Goal: Information Seeking & Learning: Learn about a topic

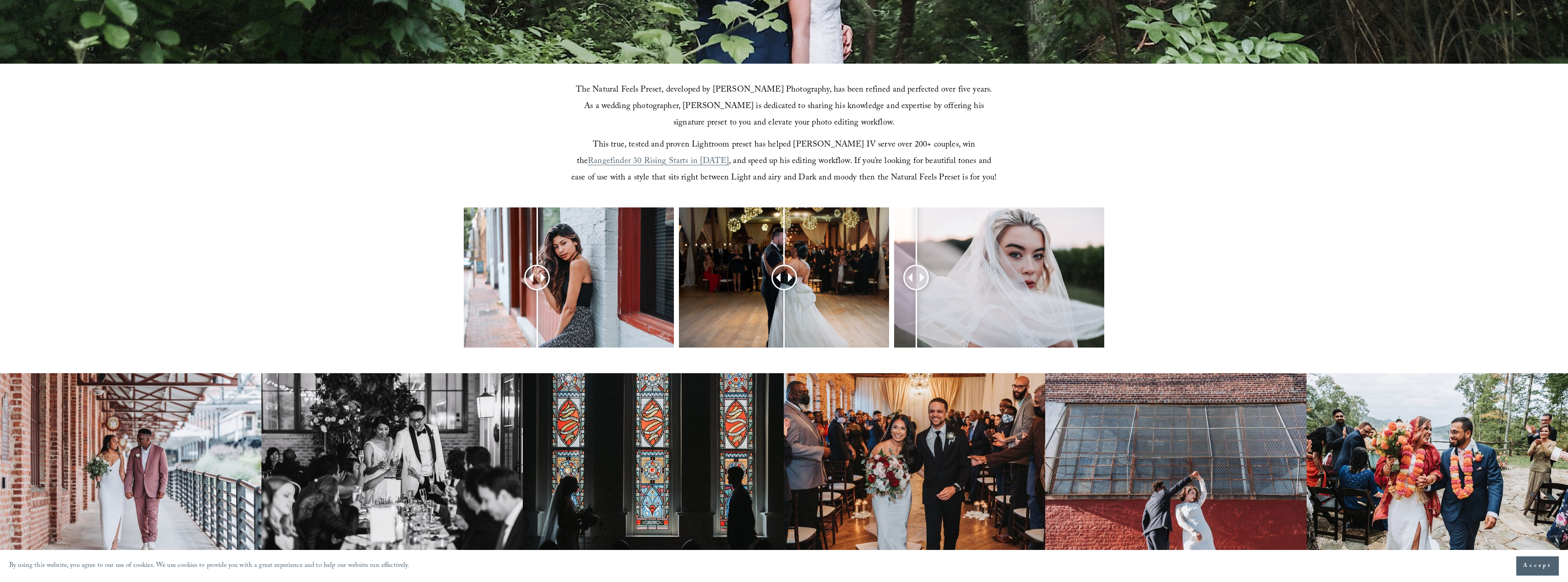
scroll to position [377, 0]
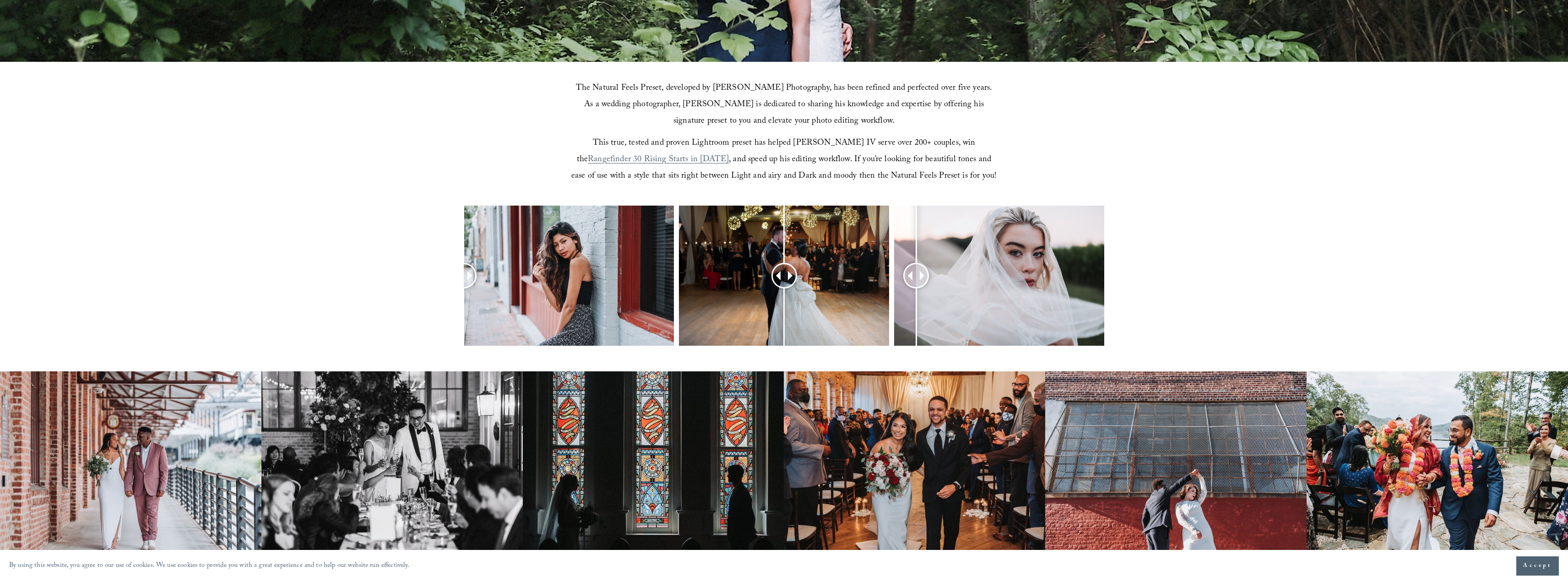
drag, startPoint x: 544, startPoint y: 275, endPoint x: 370, endPoint y: 283, distance: 174.2
click at [363, 287] on div at bounding box center [784, 288] width 1568 height 164
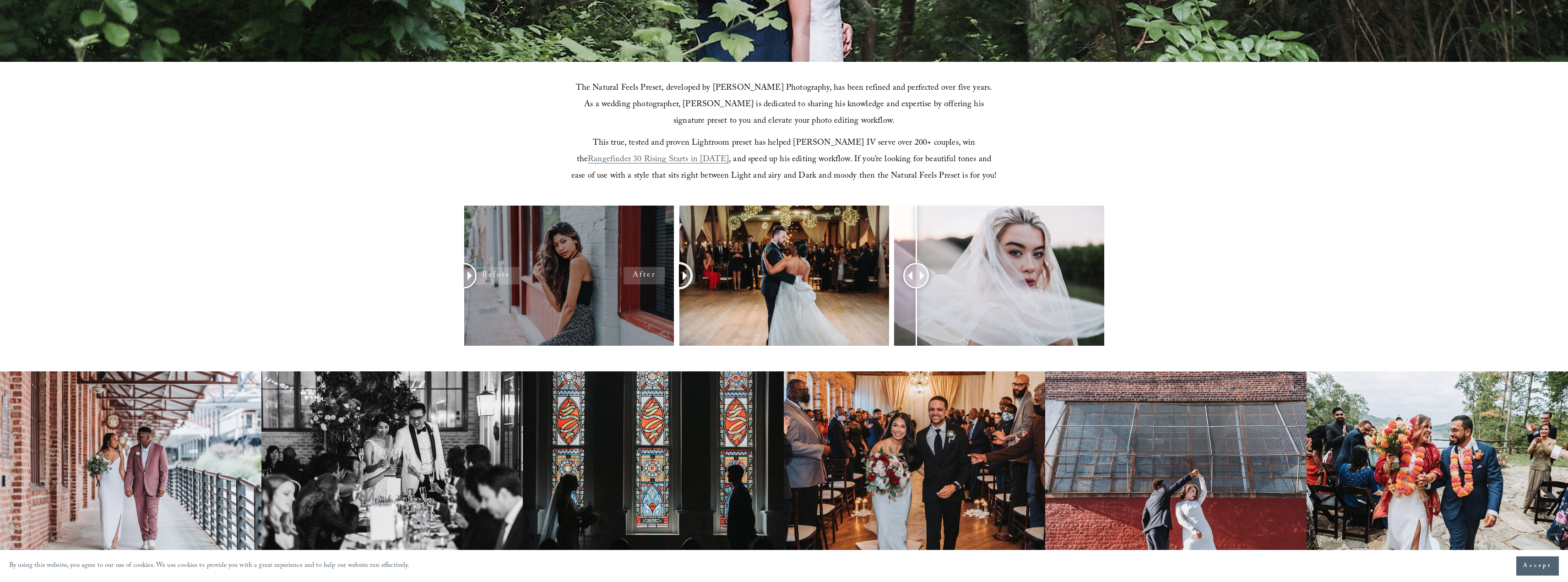
drag, startPoint x: 784, startPoint y: 276, endPoint x: 632, endPoint y: 277, distance: 152.0
click at [632, 277] on div at bounding box center [784, 288] width 1568 height 164
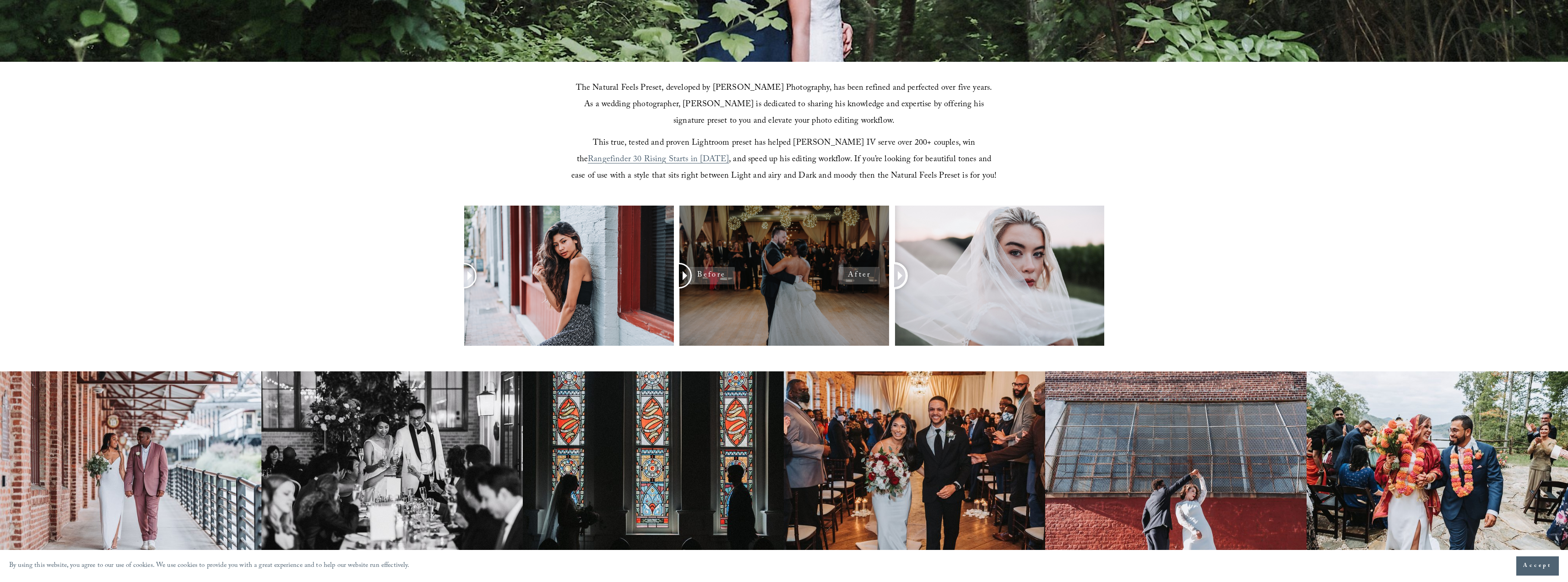
drag, startPoint x: 917, startPoint y: 276, endPoint x: 858, endPoint y: 304, distance: 65.3
click at [858, 304] on div at bounding box center [784, 288] width 1568 height 164
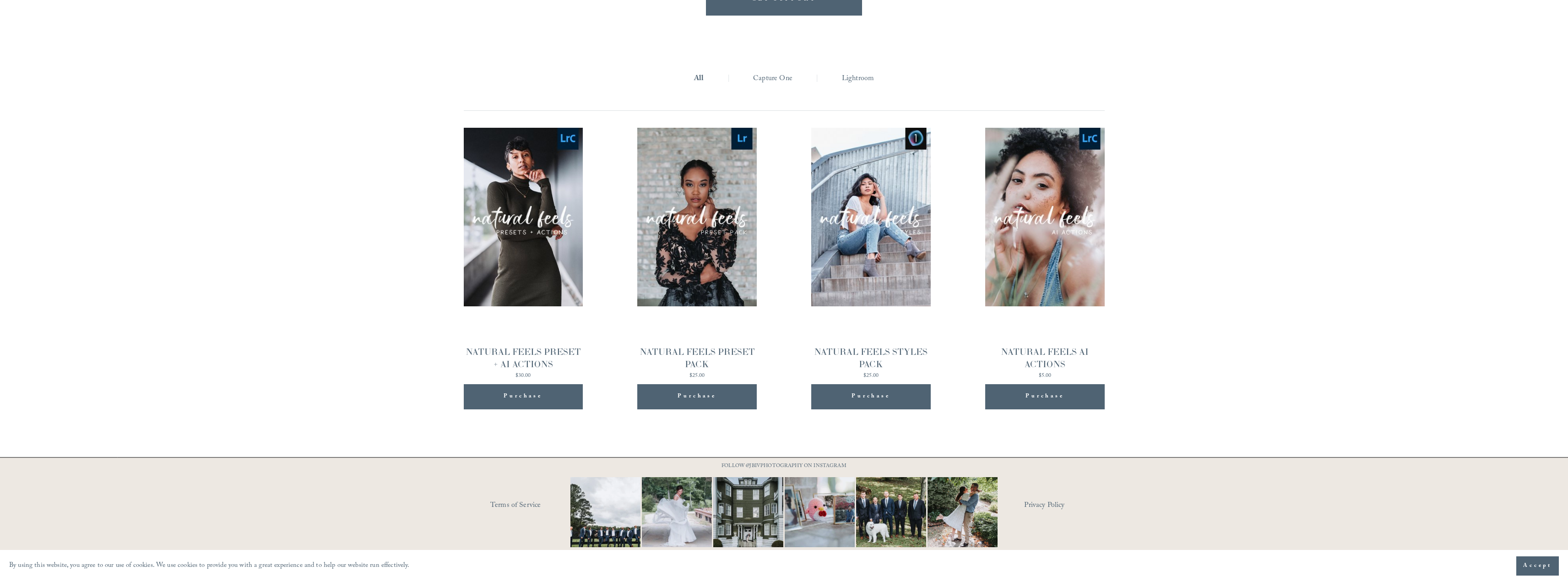
scroll to position [1198, 0]
click at [1045, 186] on div "Quick View" at bounding box center [1045, 217] width 119 height 178
click at [863, 177] on div "Quick View" at bounding box center [871, 217] width 119 height 178
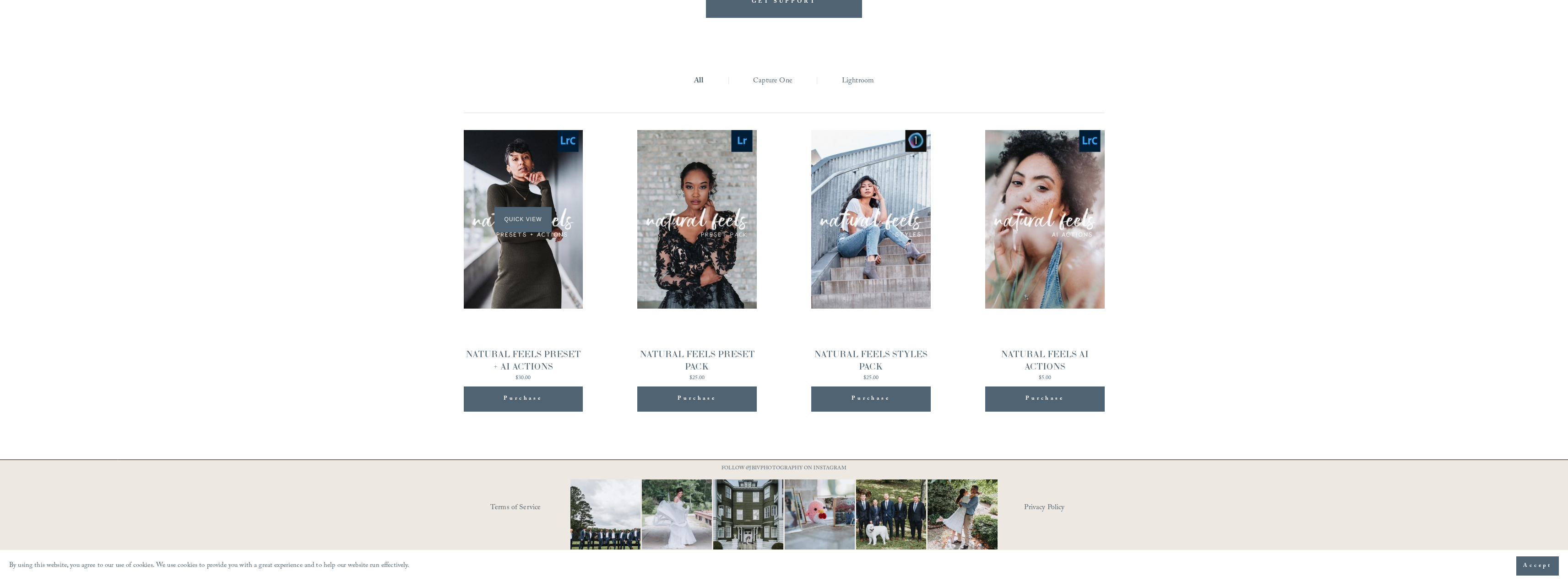
click at [523, 193] on div "Quick View" at bounding box center [523, 219] width 119 height 178
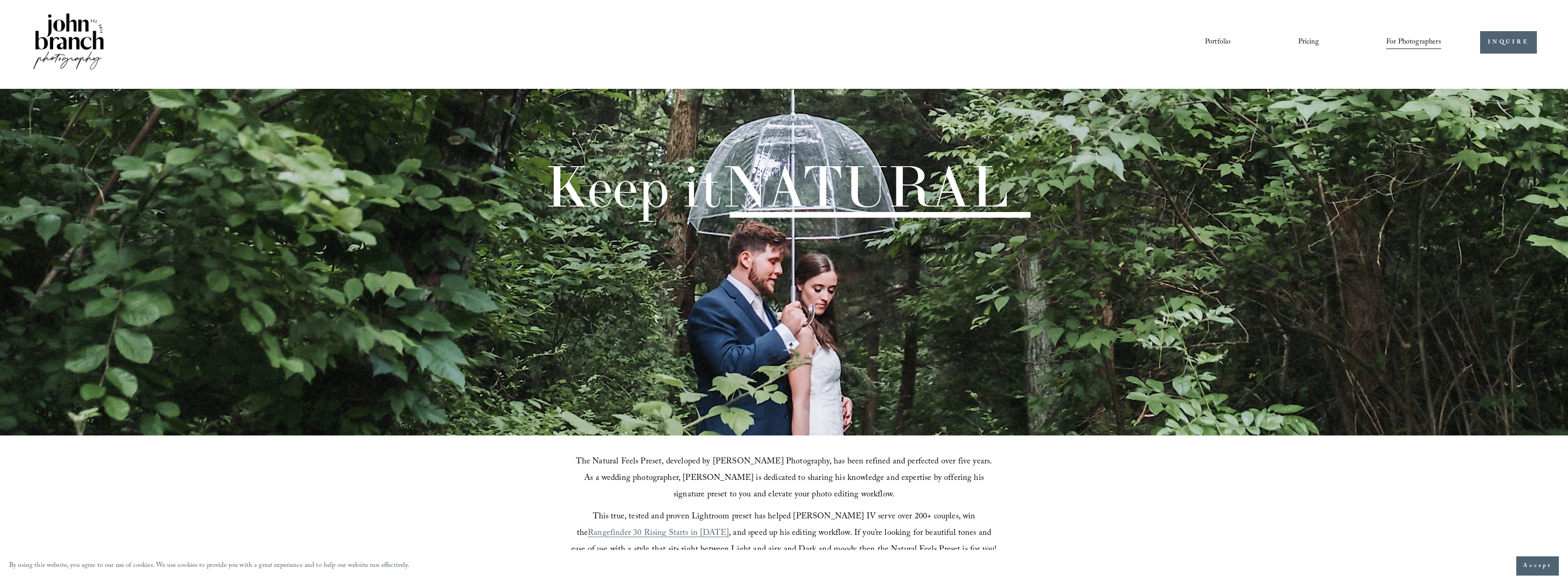
scroll to position [0, 0]
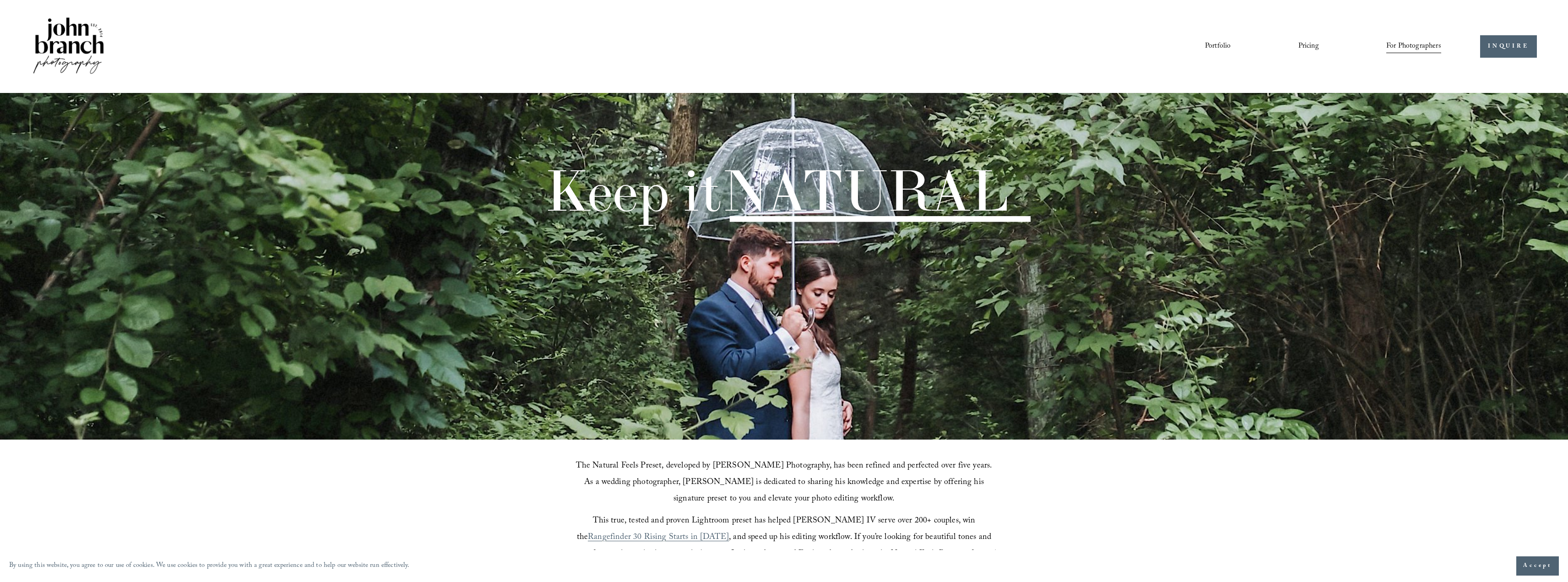
click at [1212, 43] on link "Portfolio" at bounding box center [1218, 47] width 26 height 16
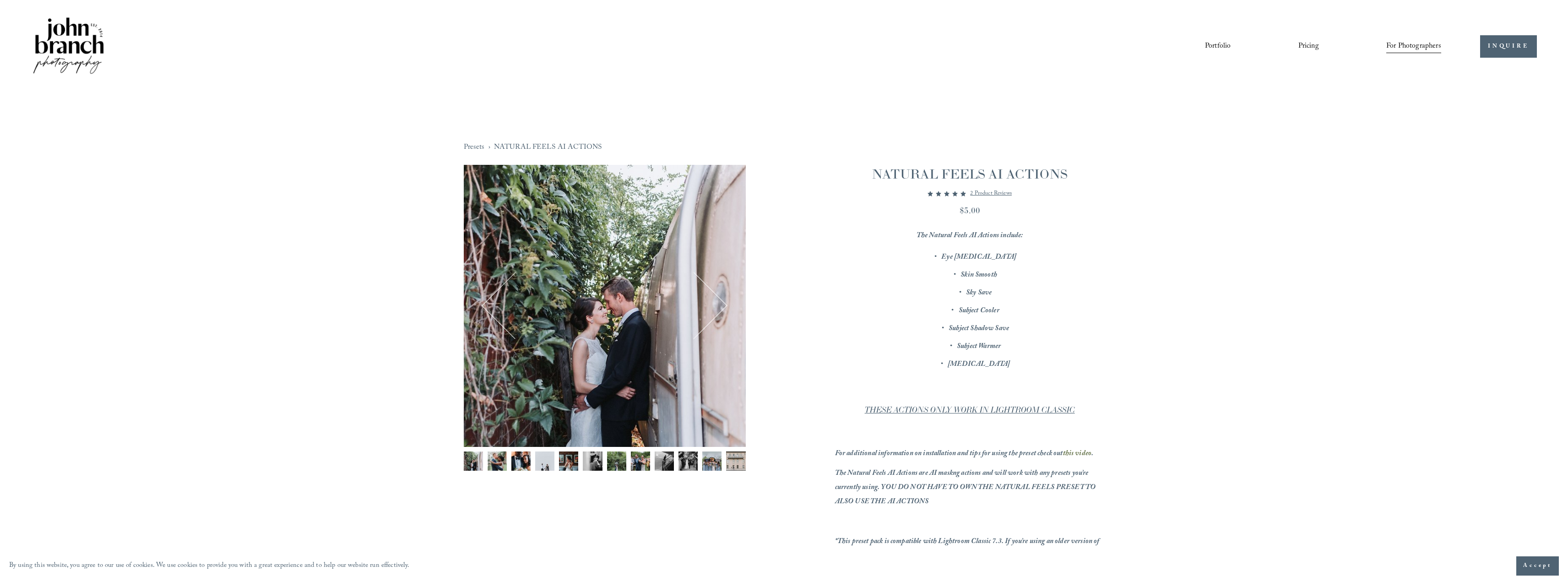
click at [713, 308] on button "Next" at bounding box center [694, 306] width 57 height 57
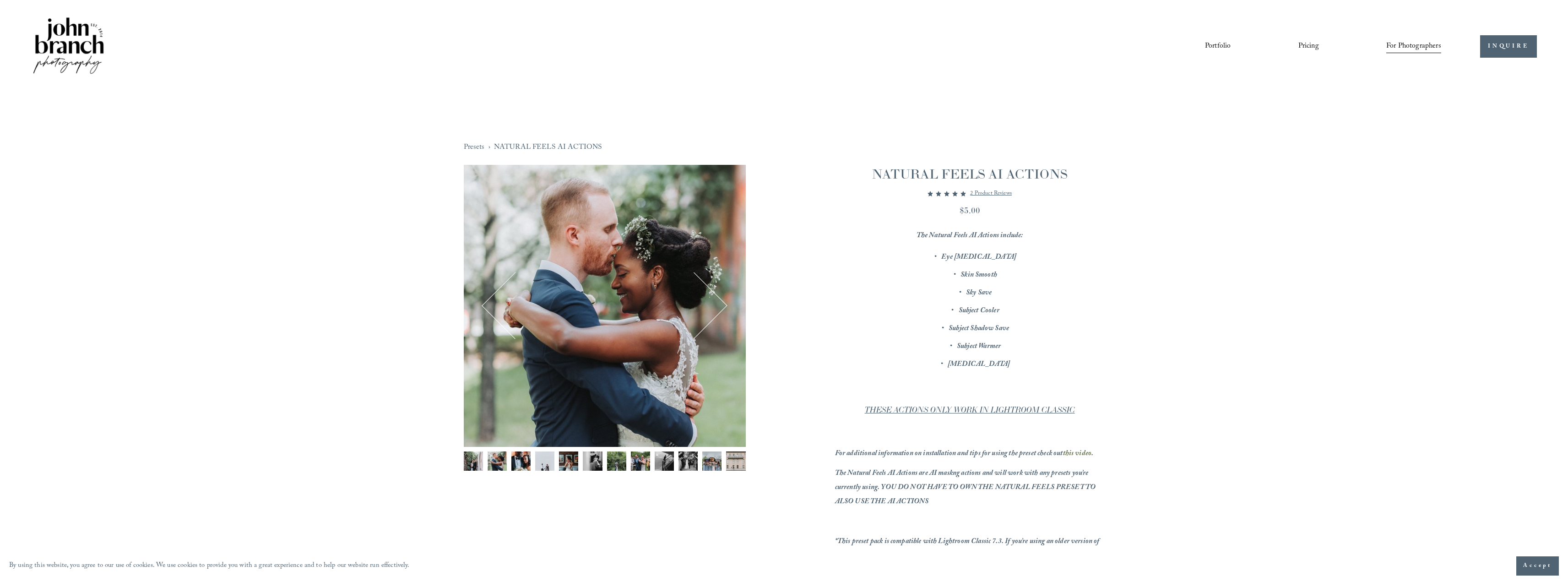
click at [713, 307] on button "Next" at bounding box center [694, 306] width 57 height 57
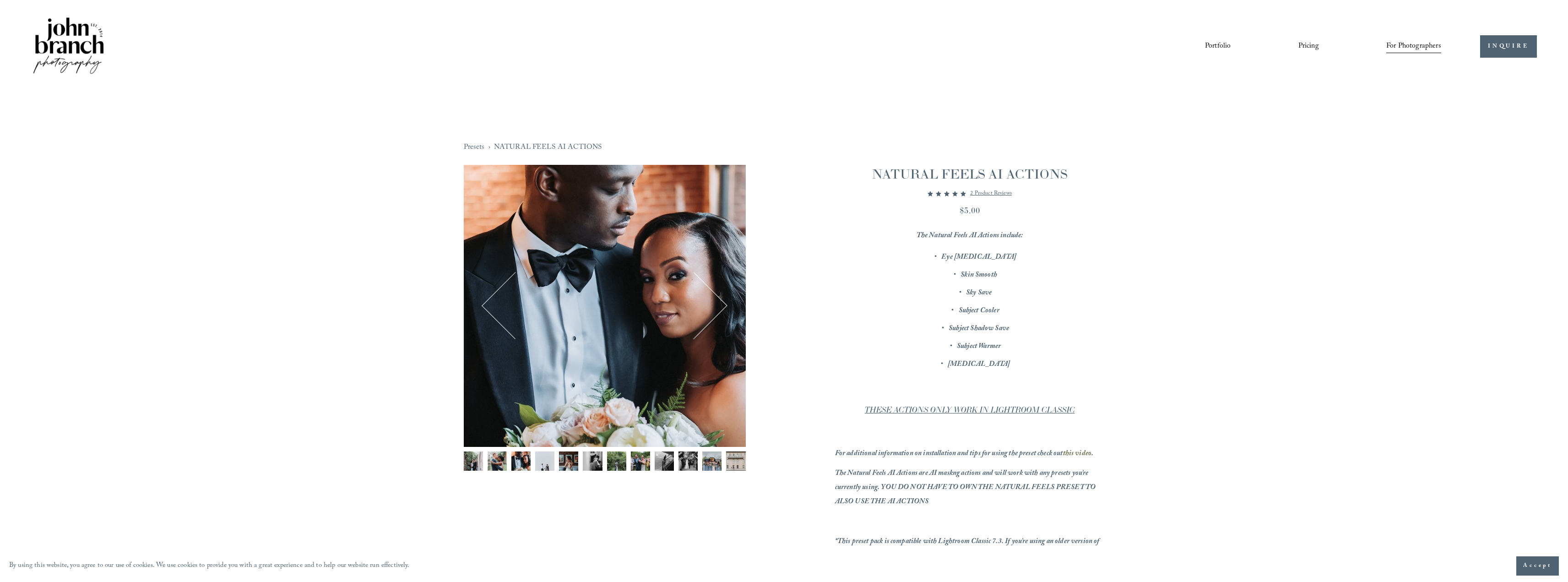
click at [714, 307] on button "Next" at bounding box center [694, 306] width 57 height 57
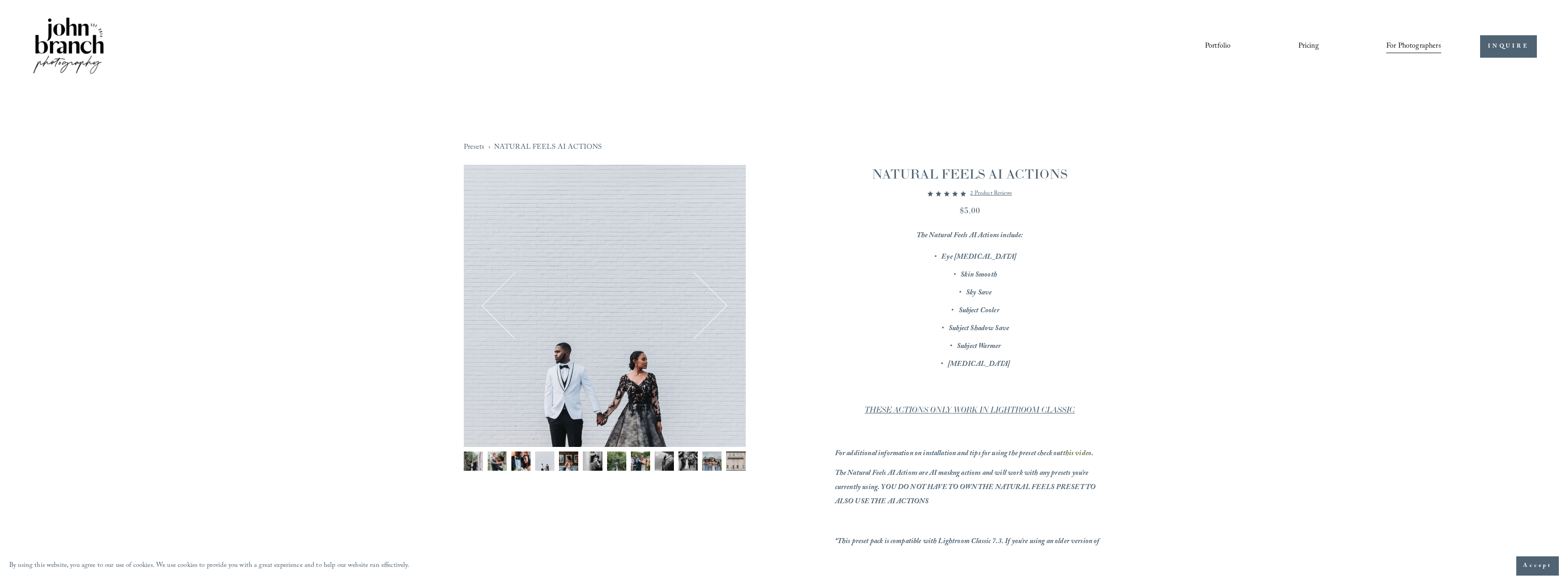
click at [714, 307] on button "Next" at bounding box center [694, 306] width 57 height 57
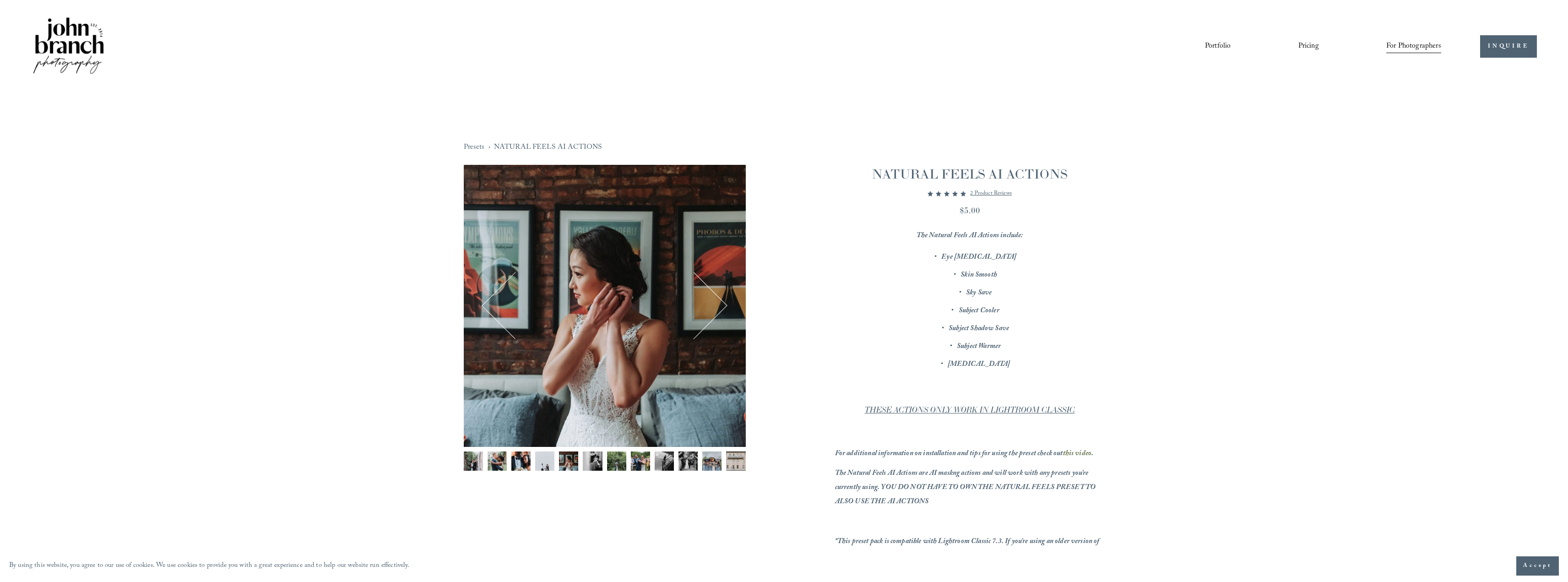
click at [714, 306] on button "Next" at bounding box center [694, 306] width 57 height 57
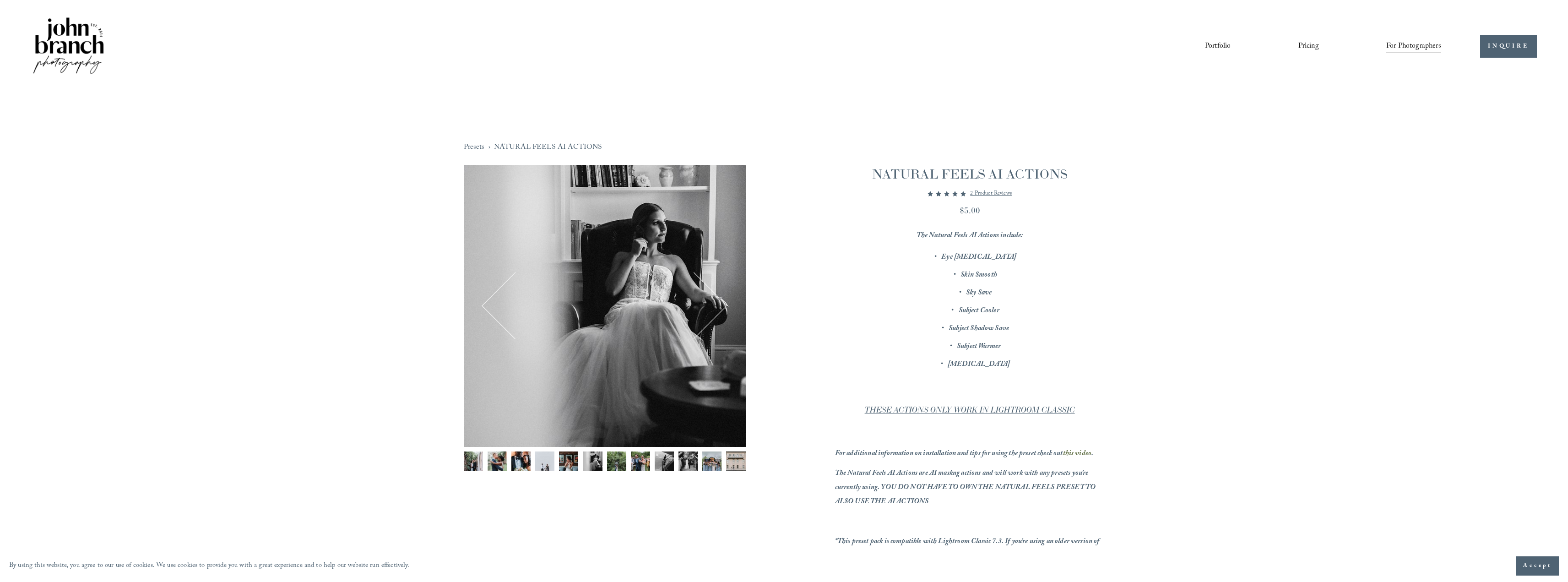
click at [714, 306] on button "Next" at bounding box center [694, 306] width 57 height 57
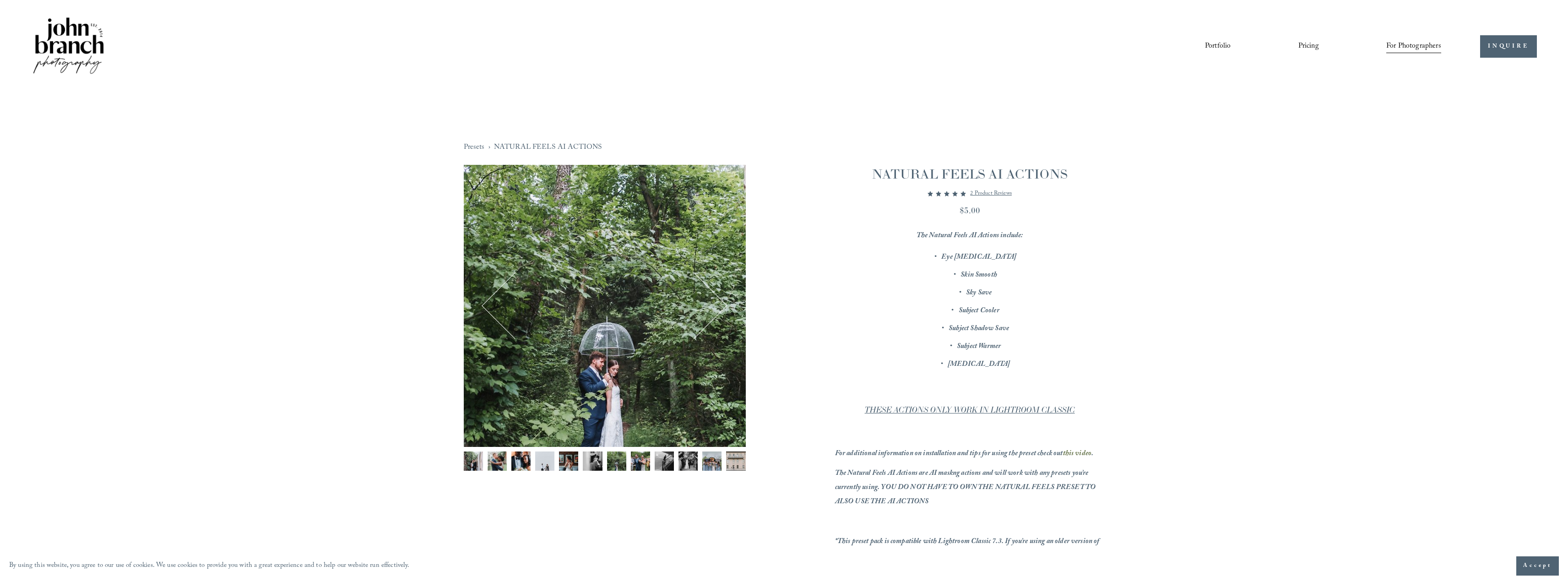
click at [714, 306] on button "Next" at bounding box center [694, 306] width 57 height 57
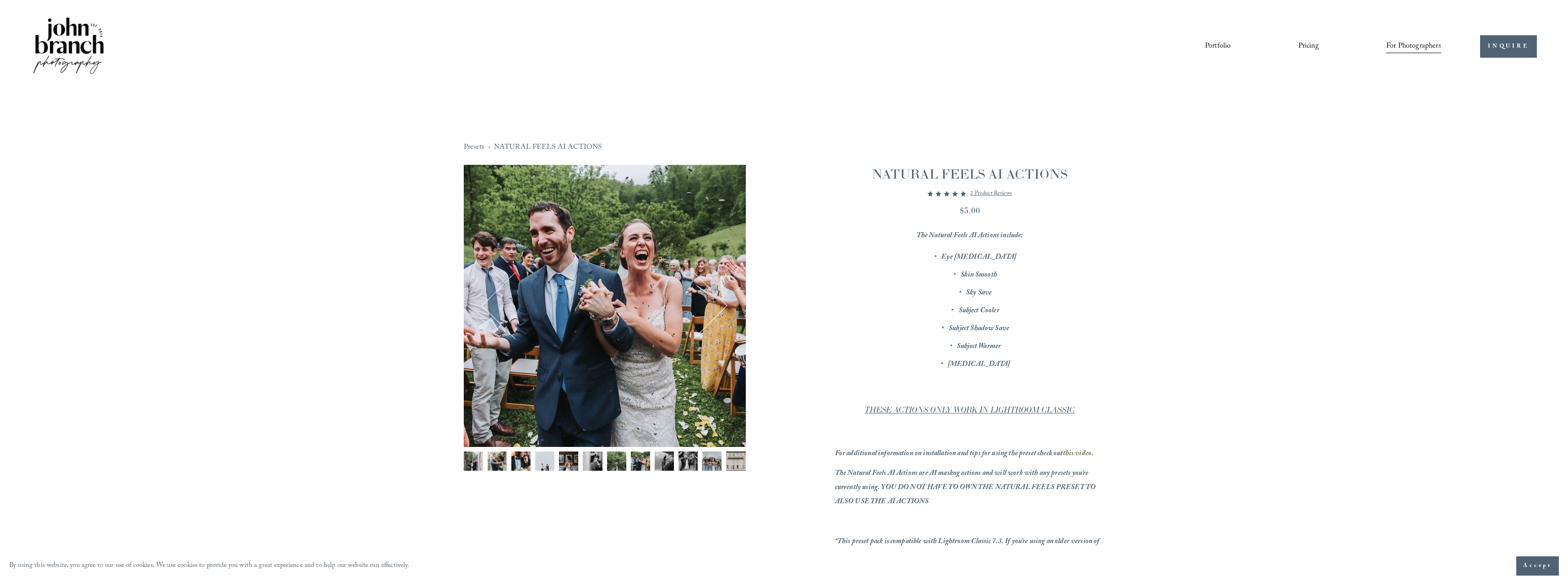
click at [714, 306] on button "Next" at bounding box center [694, 306] width 57 height 57
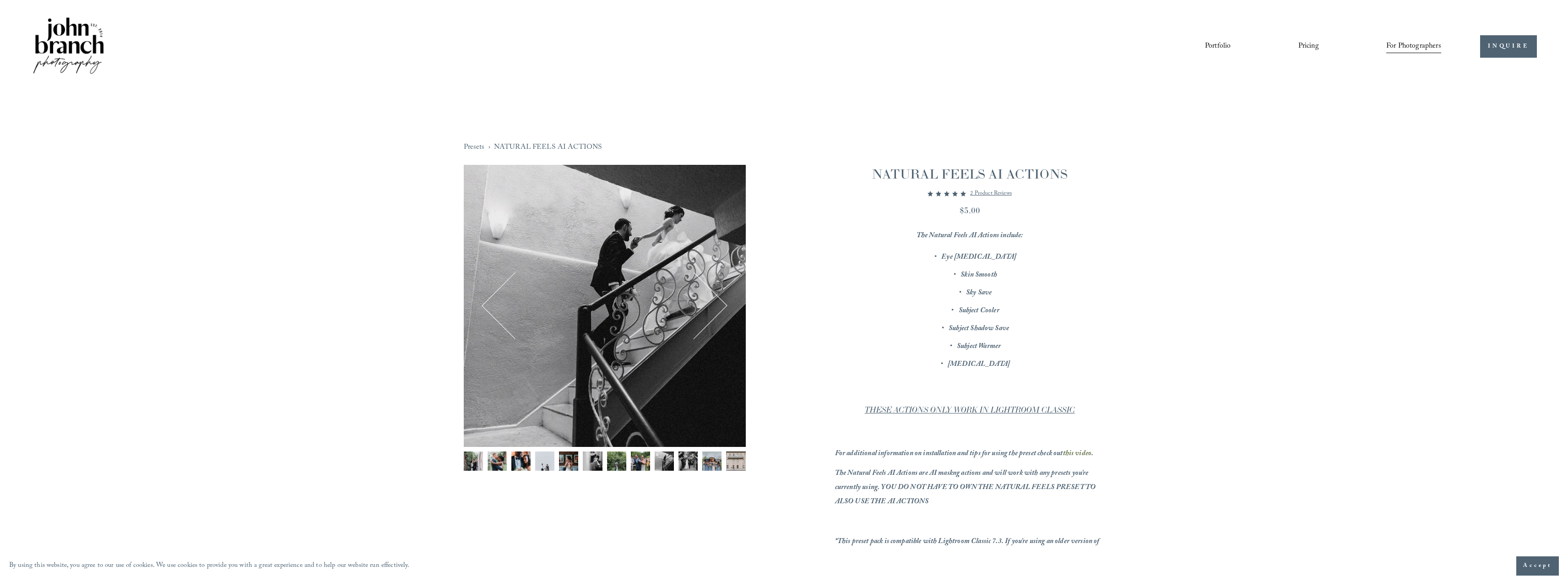
click at [714, 306] on button "Next" at bounding box center [694, 306] width 57 height 57
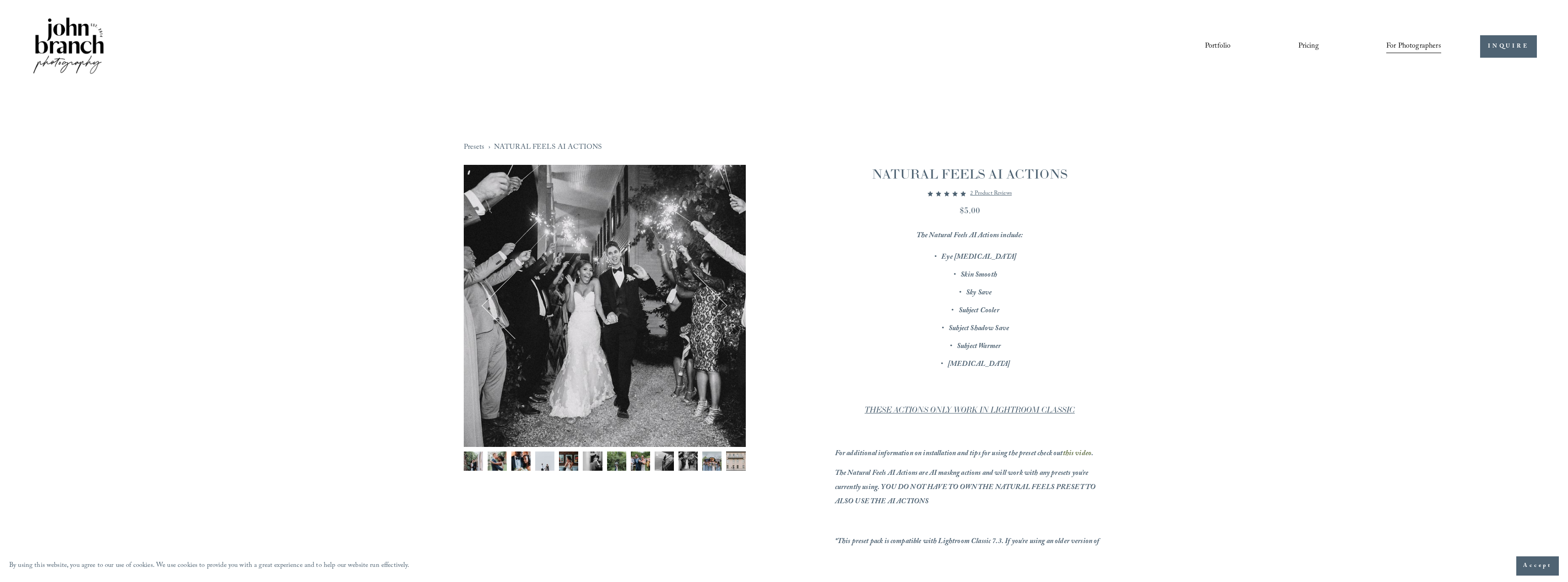
click at [496, 309] on button "Previous" at bounding box center [515, 306] width 57 height 57
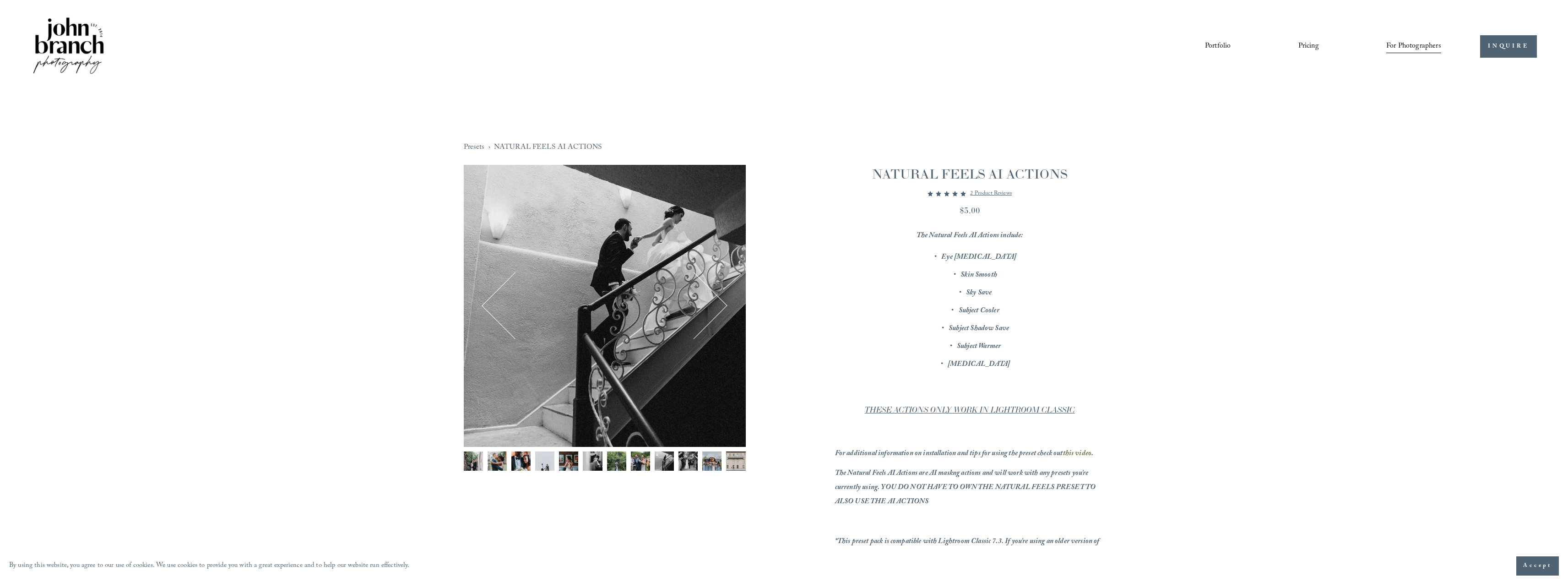
click at [496, 309] on button "Previous" at bounding box center [515, 306] width 57 height 57
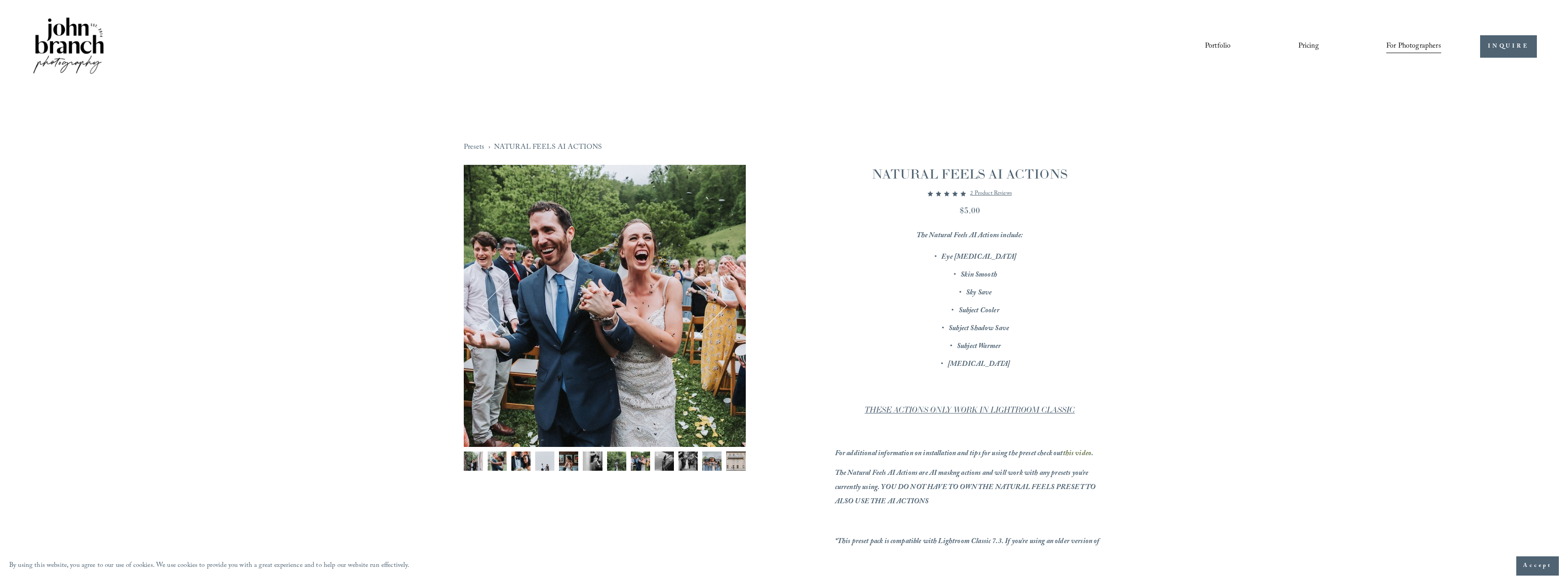
click at [707, 302] on button "Next" at bounding box center [694, 306] width 57 height 57
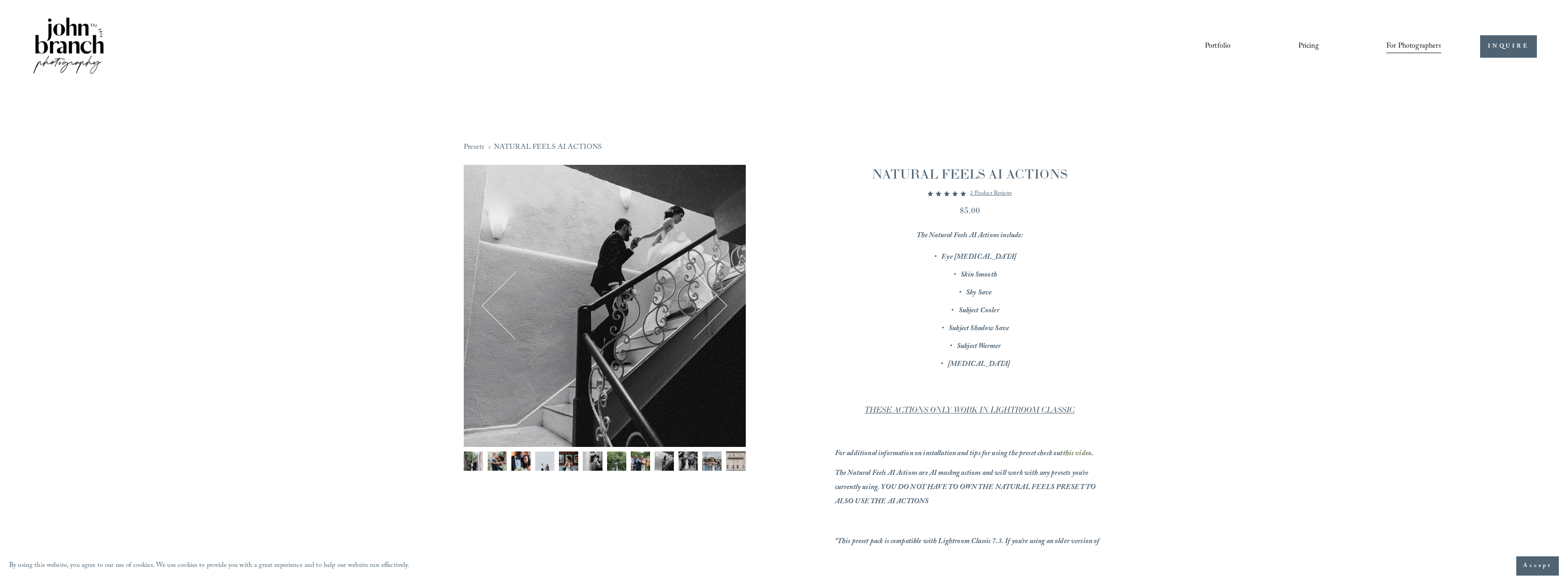
click at [707, 302] on button "Next" at bounding box center [694, 306] width 57 height 57
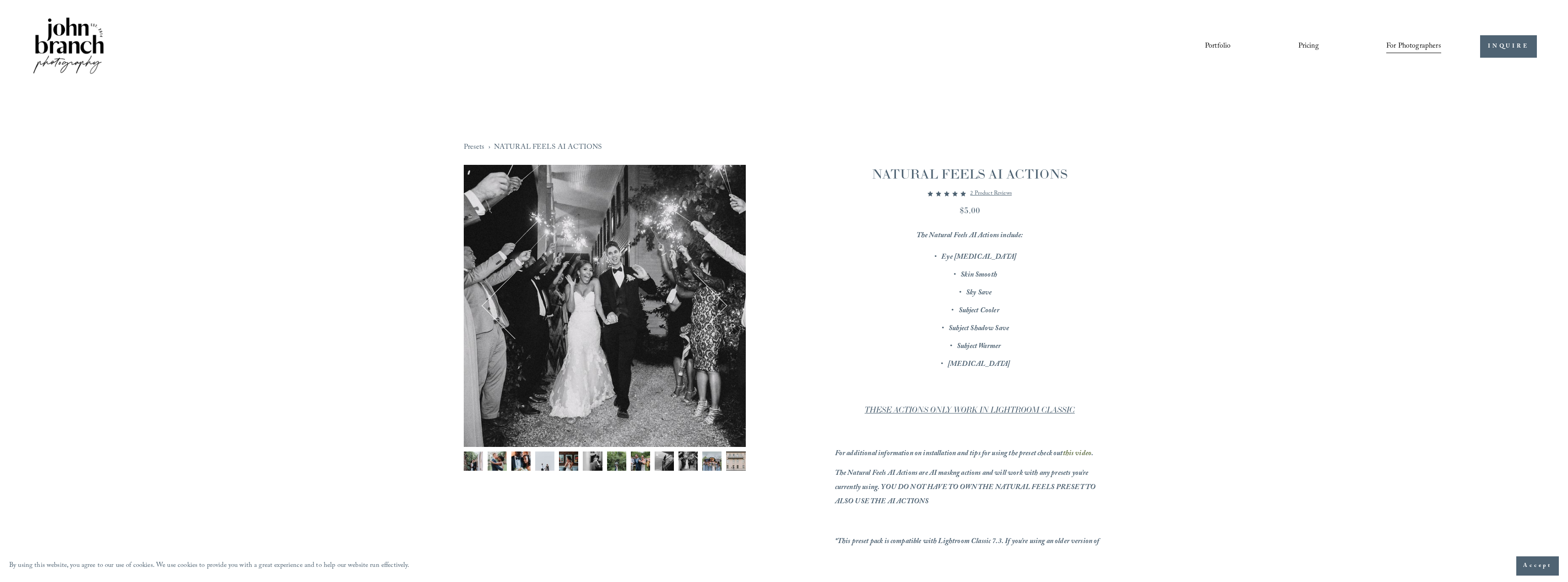
click at [707, 302] on button "Next" at bounding box center [694, 306] width 57 height 57
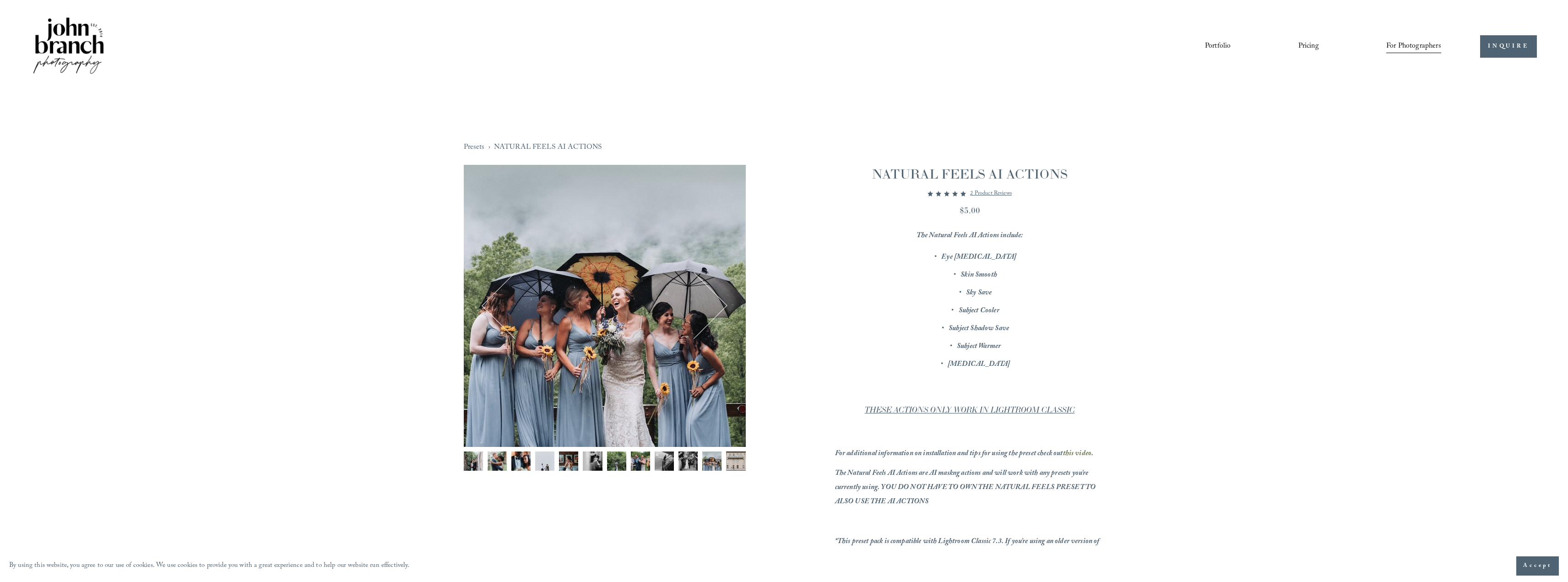
click at [707, 302] on button "Next" at bounding box center [694, 306] width 57 height 57
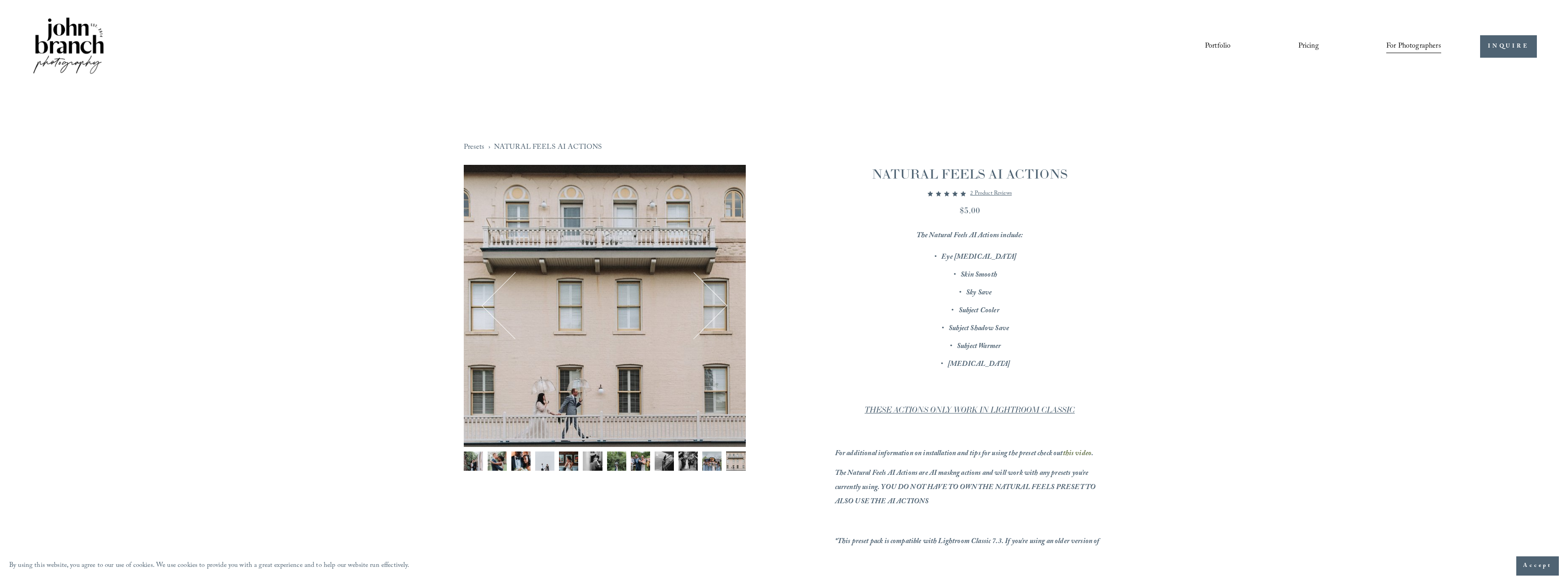
click at [707, 302] on button "Next" at bounding box center [694, 306] width 57 height 57
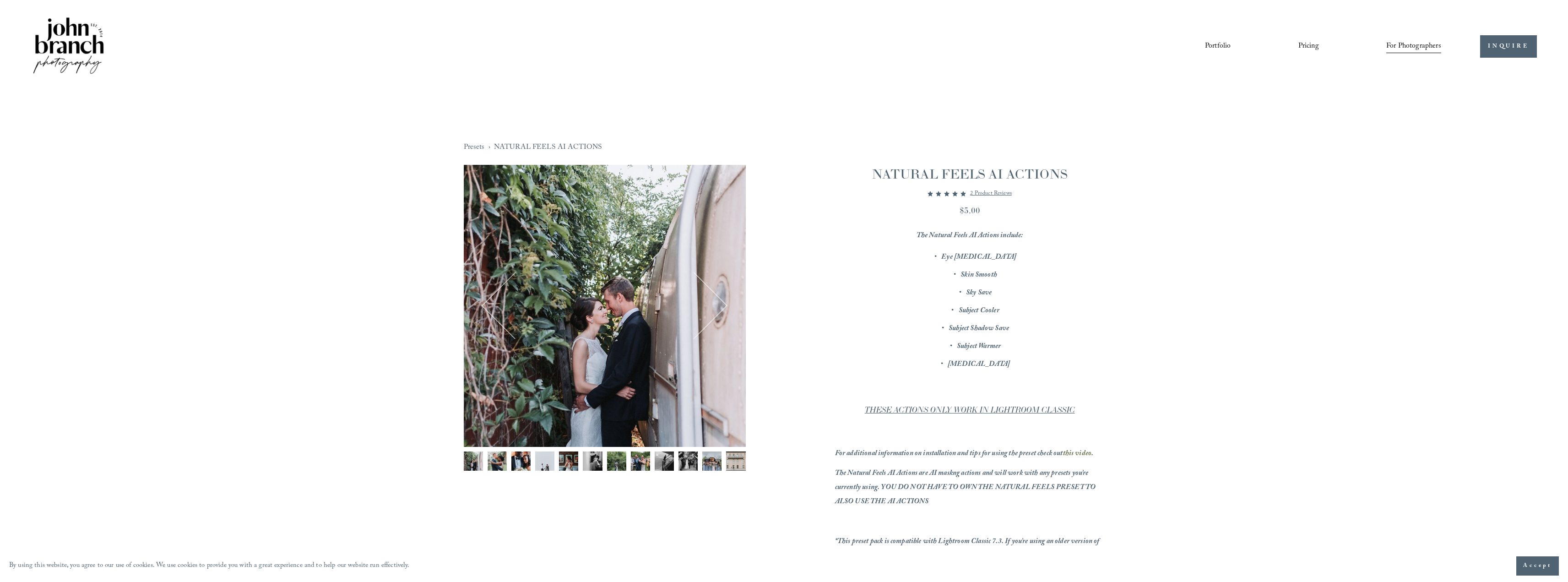
click at [707, 302] on button "Next" at bounding box center [694, 306] width 57 height 57
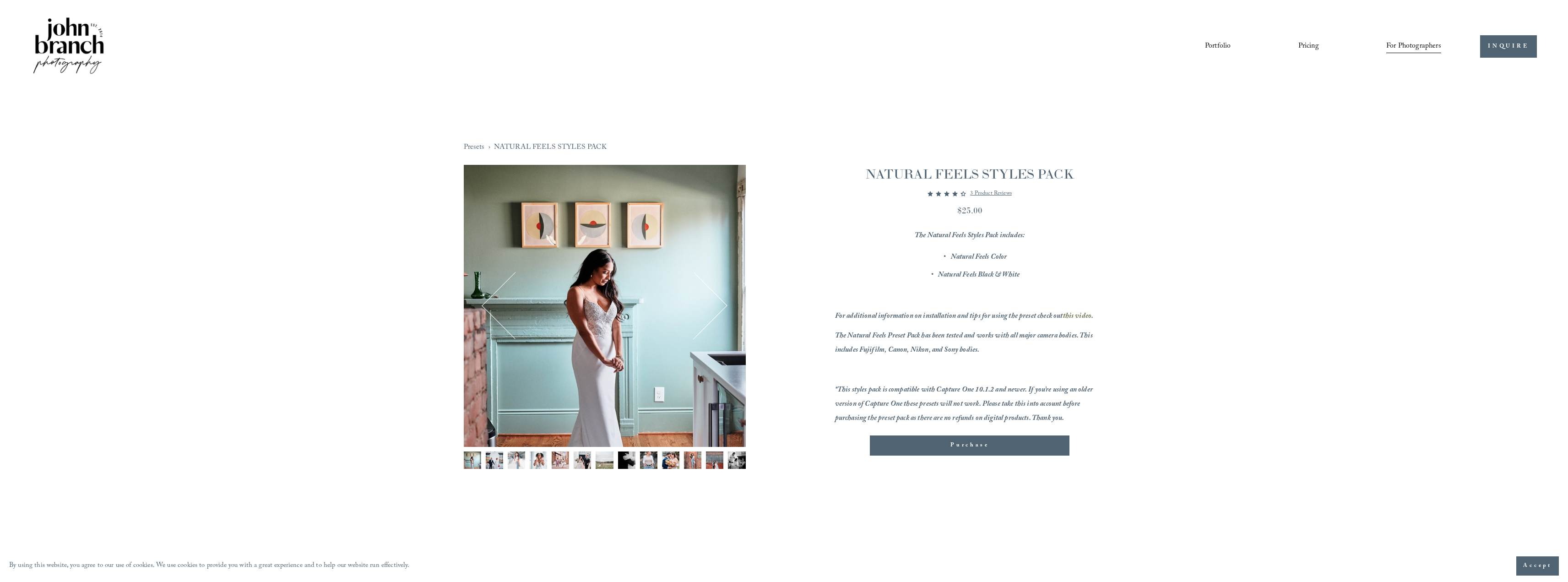
click at [726, 300] on div "Image 1 of 13" at bounding box center [604, 306] width 282 height 282
click at [718, 305] on button "Next" at bounding box center [694, 306] width 57 height 57
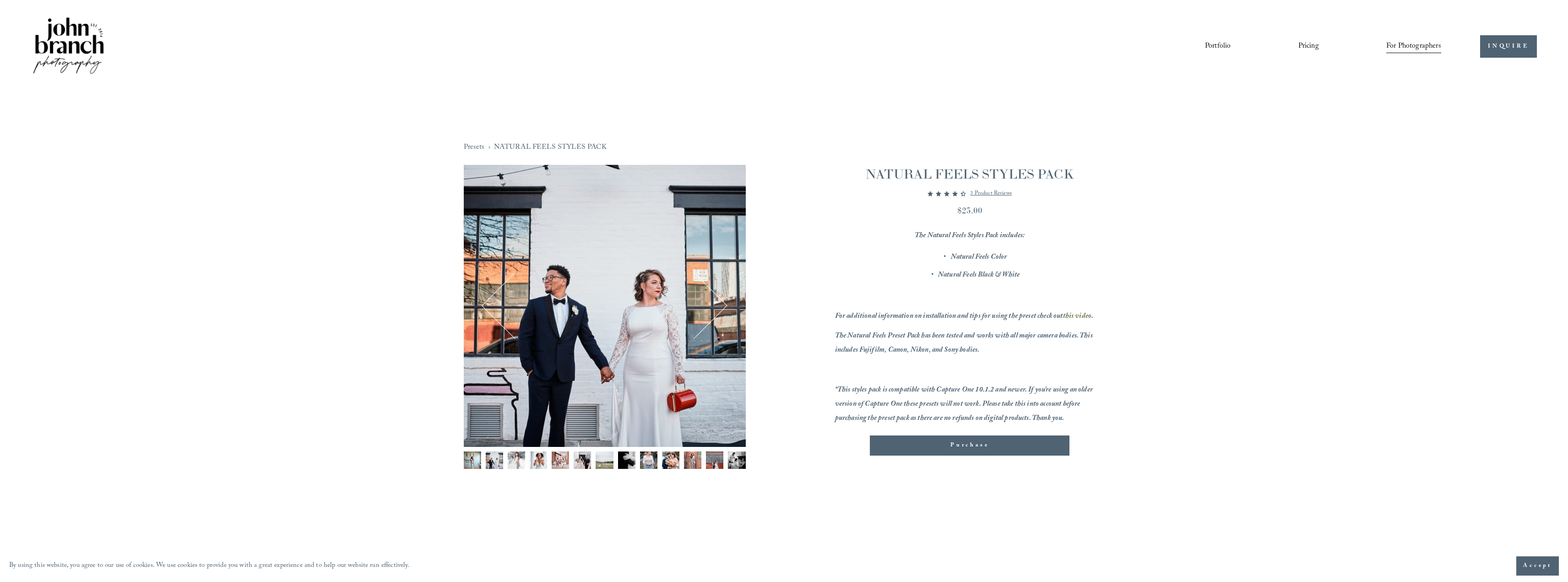
click at [718, 305] on button "Next" at bounding box center [694, 306] width 57 height 57
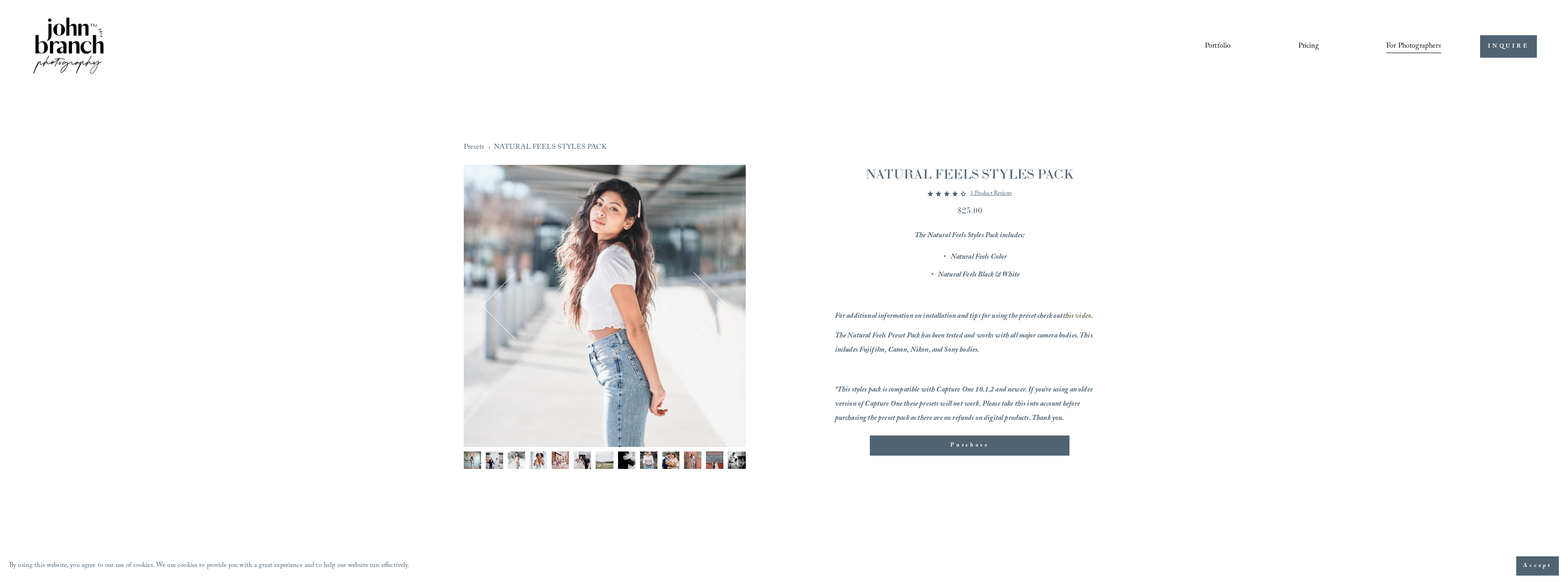
click at [718, 304] on button "Next" at bounding box center [694, 306] width 57 height 57
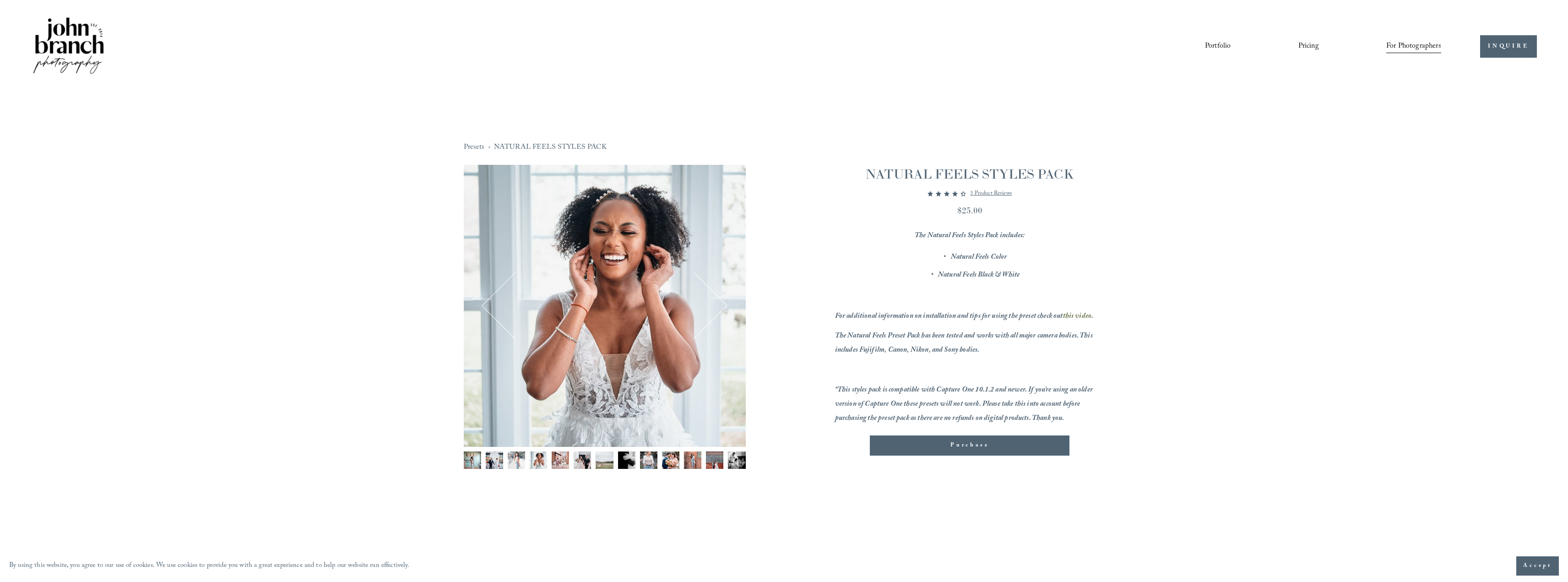
click at [718, 304] on button "Next" at bounding box center [694, 306] width 57 height 57
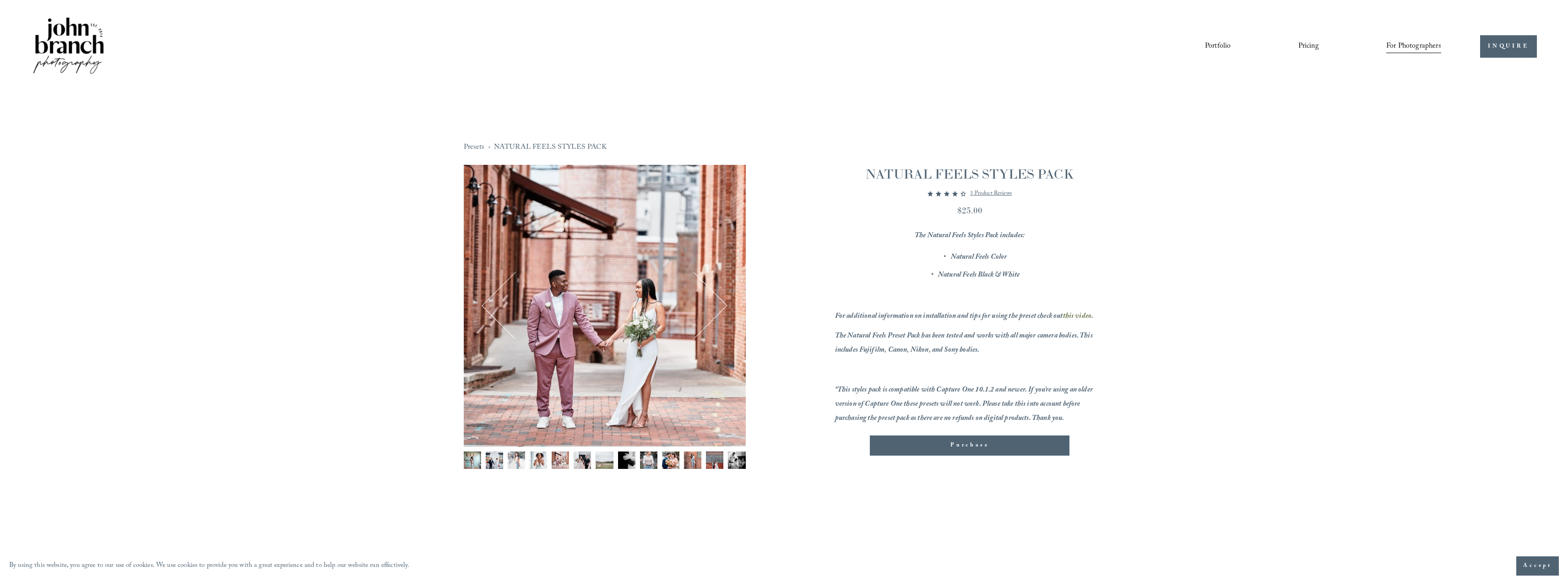
click at [718, 304] on button "Next" at bounding box center [694, 306] width 57 height 57
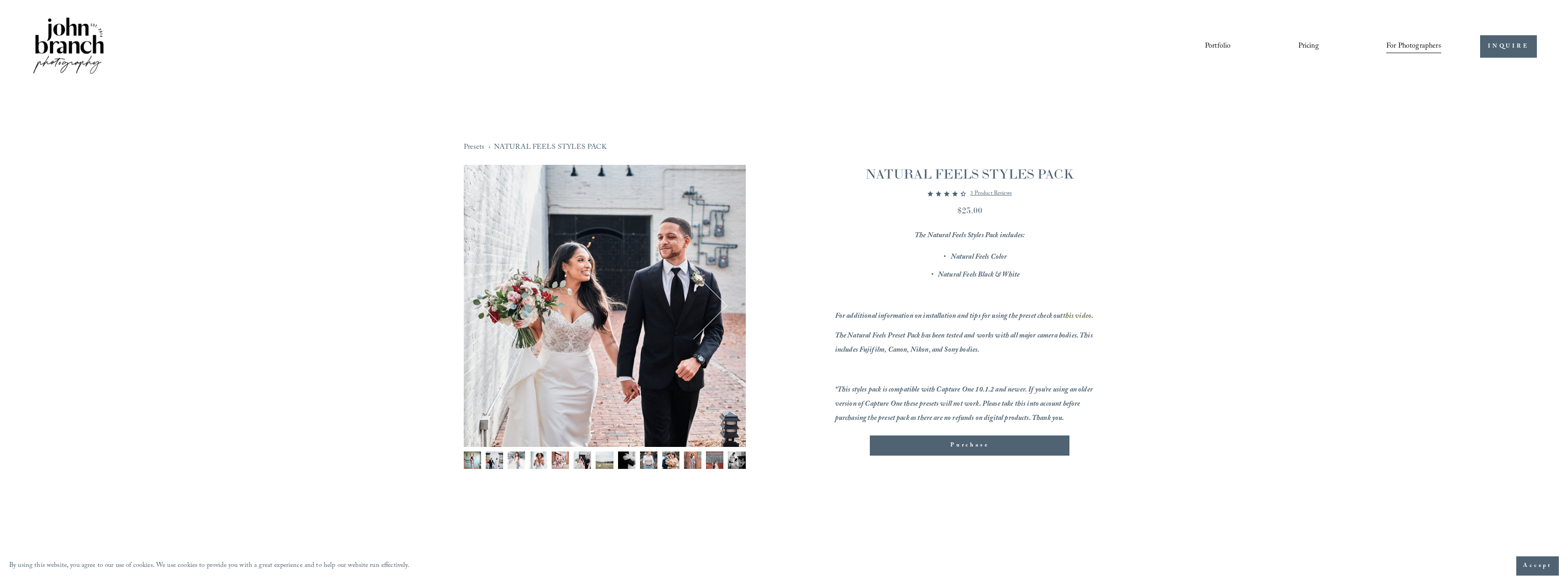
click at [719, 304] on button "Next" at bounding box center [694, 306] width 57 height 57
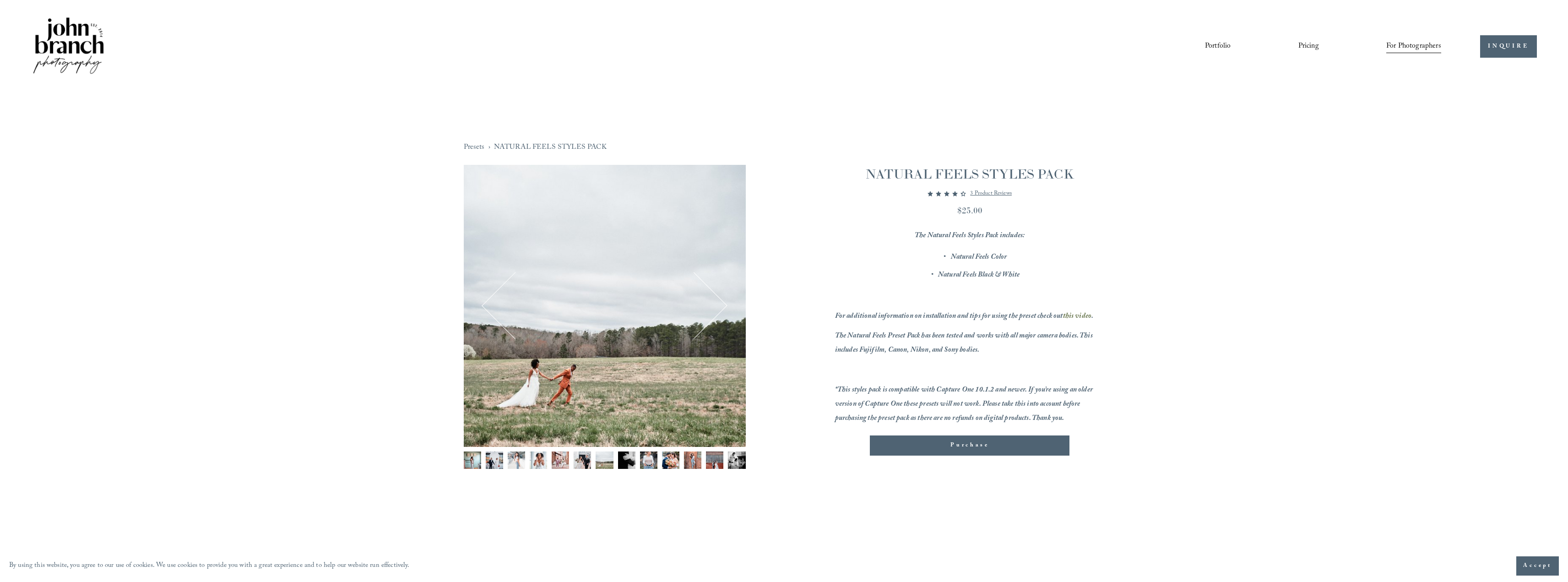
click at [719, 304] on button "Next" at bounding box center [694, 306] width 57 height 57
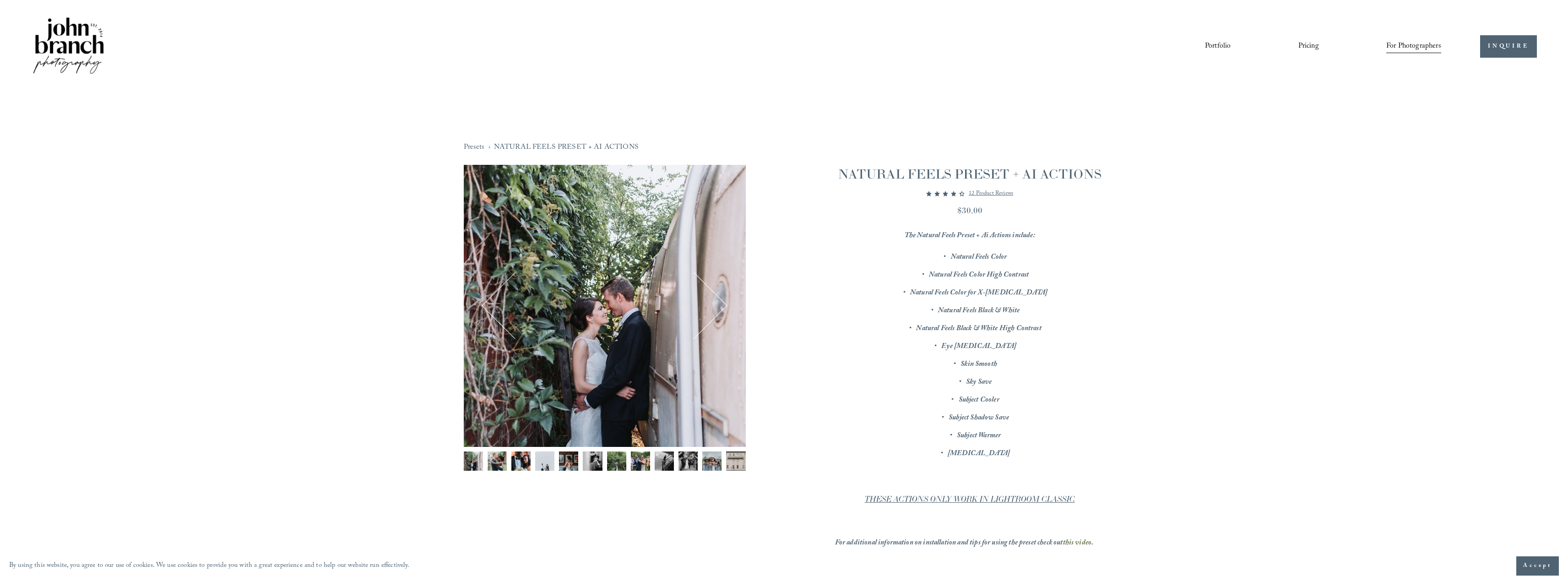
click at [715, 303] on button "Next" at bounding box center [694, 306] width 57 height 57
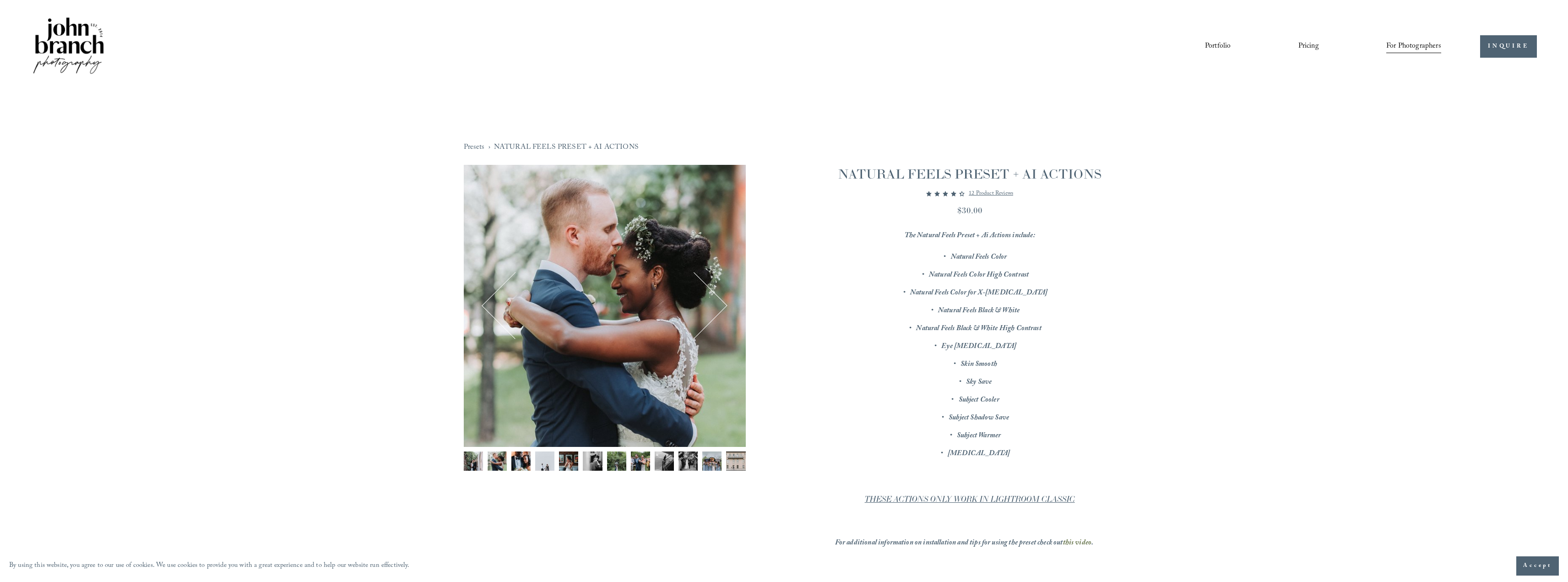
click at [716, 303] on button "Next" at bounding box center [694, 306] width 57 height 57
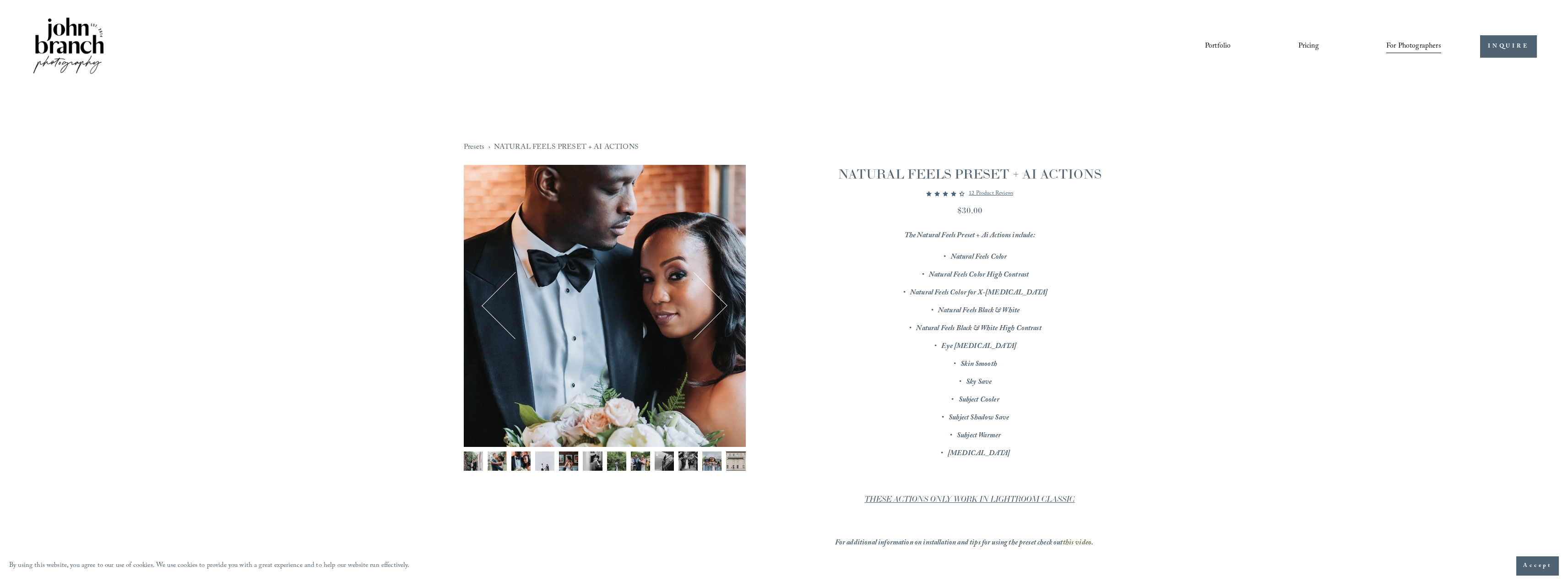
click at [726, 301] on div "Image 3 of 12" at bounding box center [604, 306] width 282 height 282
click at [721, 301] on button "Next" at bounding box center [694, 306] width 57 height 57
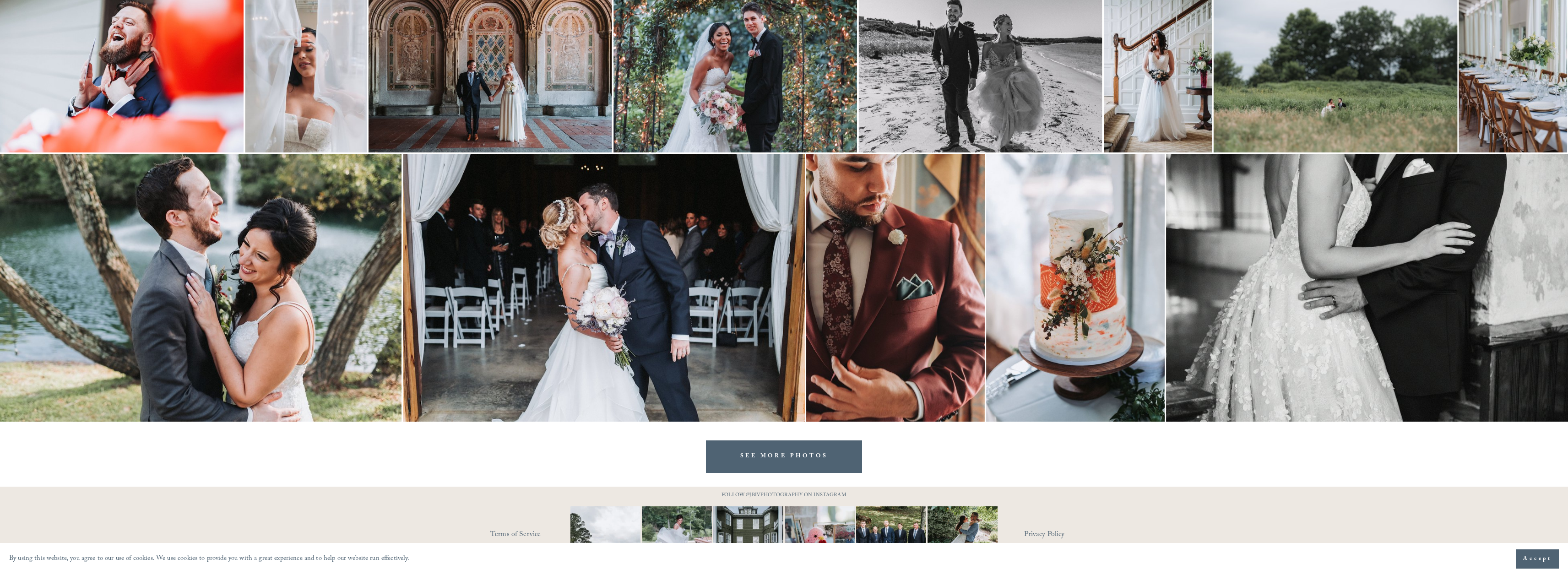
scroll to position [955, 0]
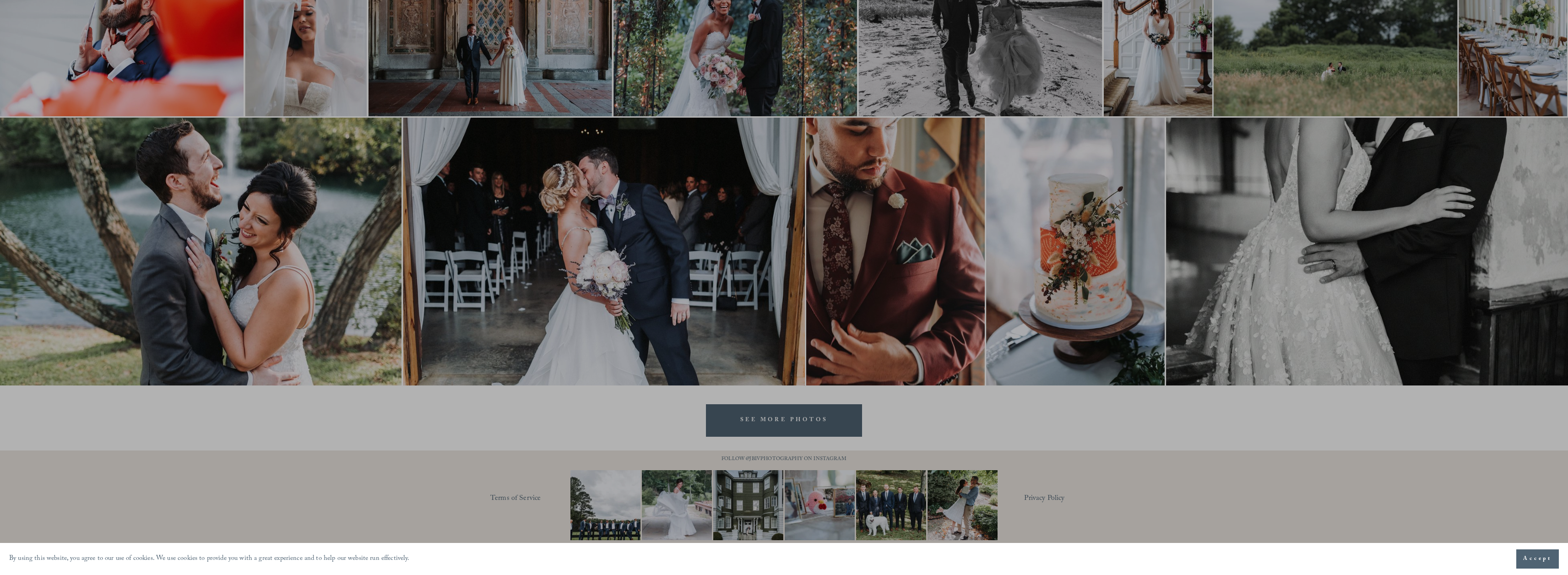
click at [813, 416] on div at bounding box center [784, 287] width 1568 height 575
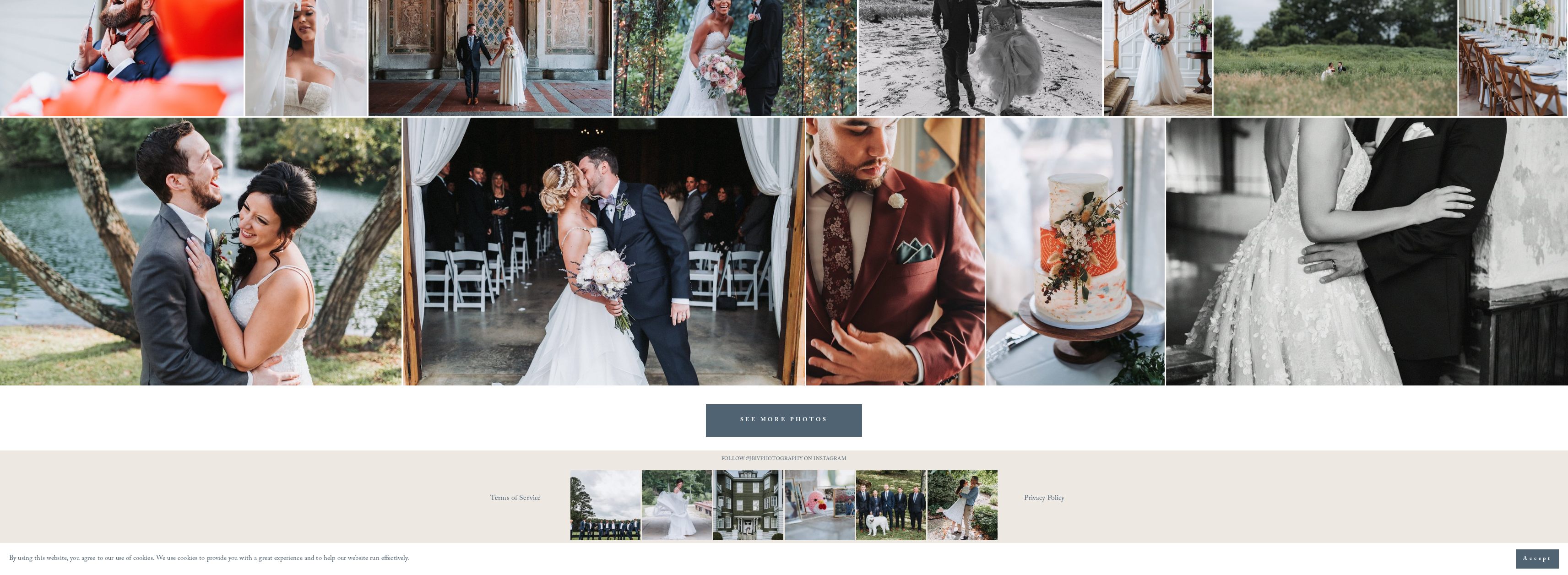
click at [793, 417] on link "SEE MORE PHOTOS" at bounding box center [784, 420] width 156 height 32
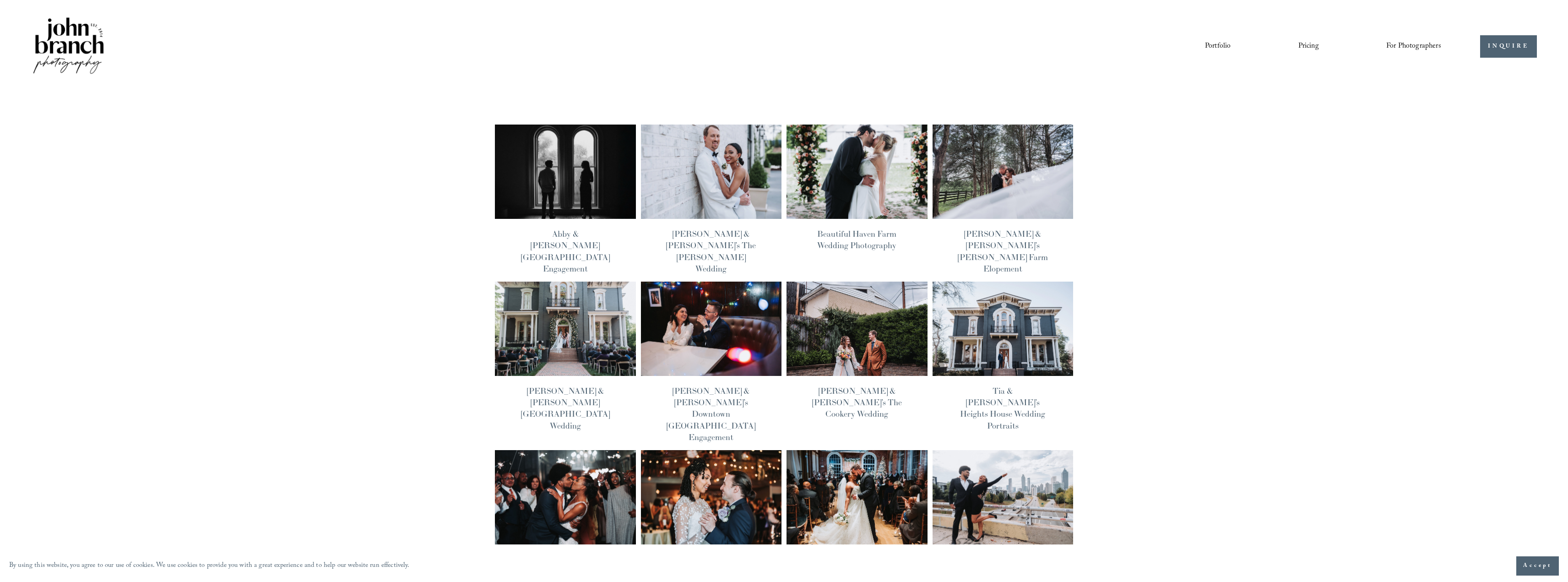
click at [716, 170] on img at bounding box center [711, 172] width 142 height 95
click at [696, 450] on img at bounding box center [711, 497] width 142 height 95
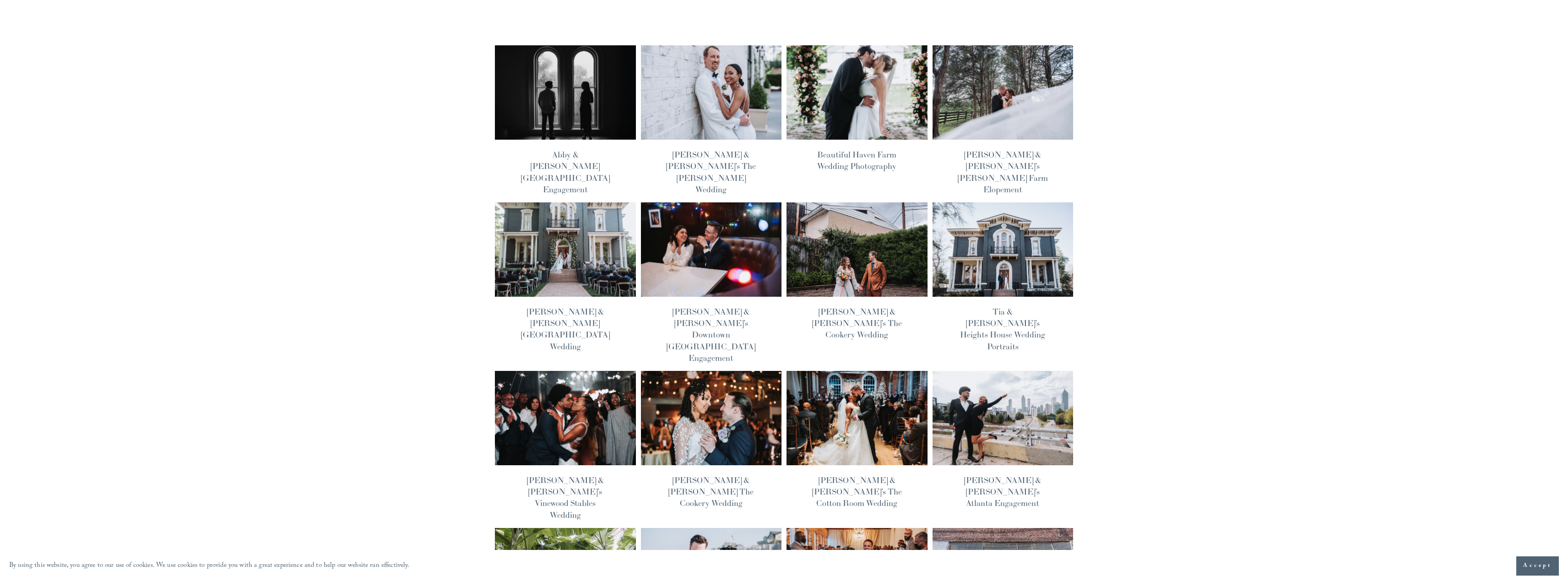
scroll to position [80, 0]
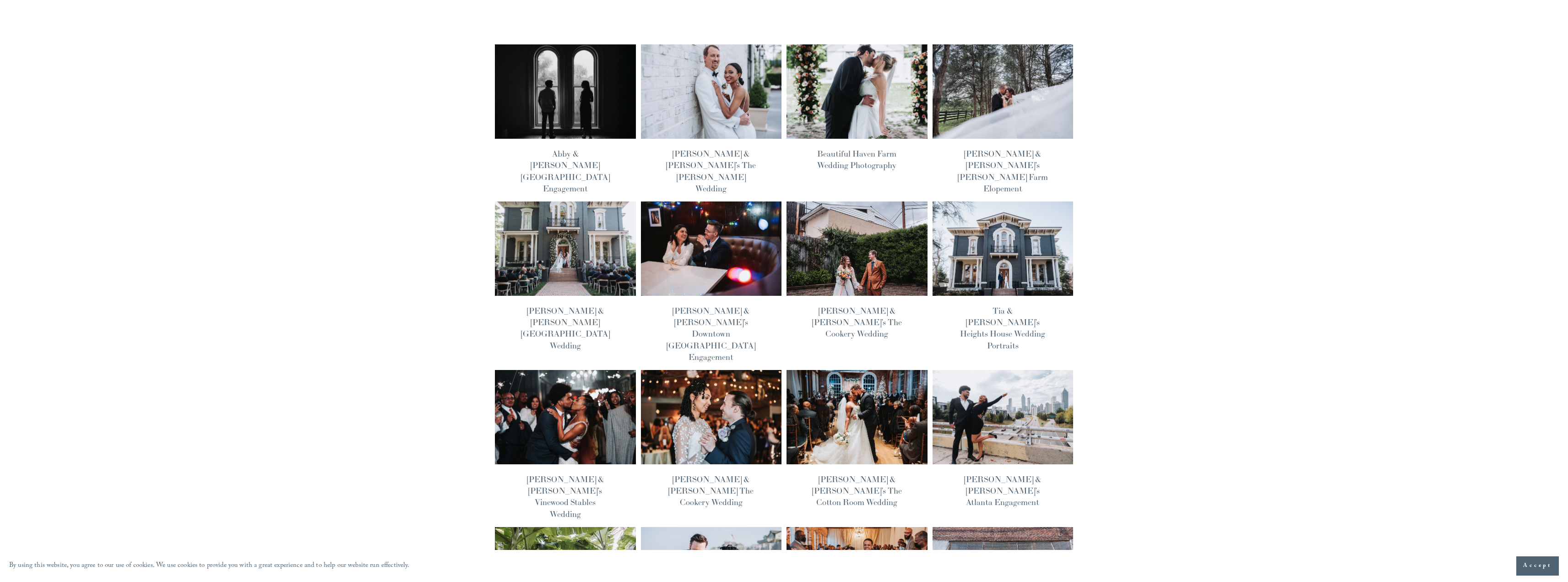
click at [991, 374] on img at bounding box center [1003, 417] width 142 height 95
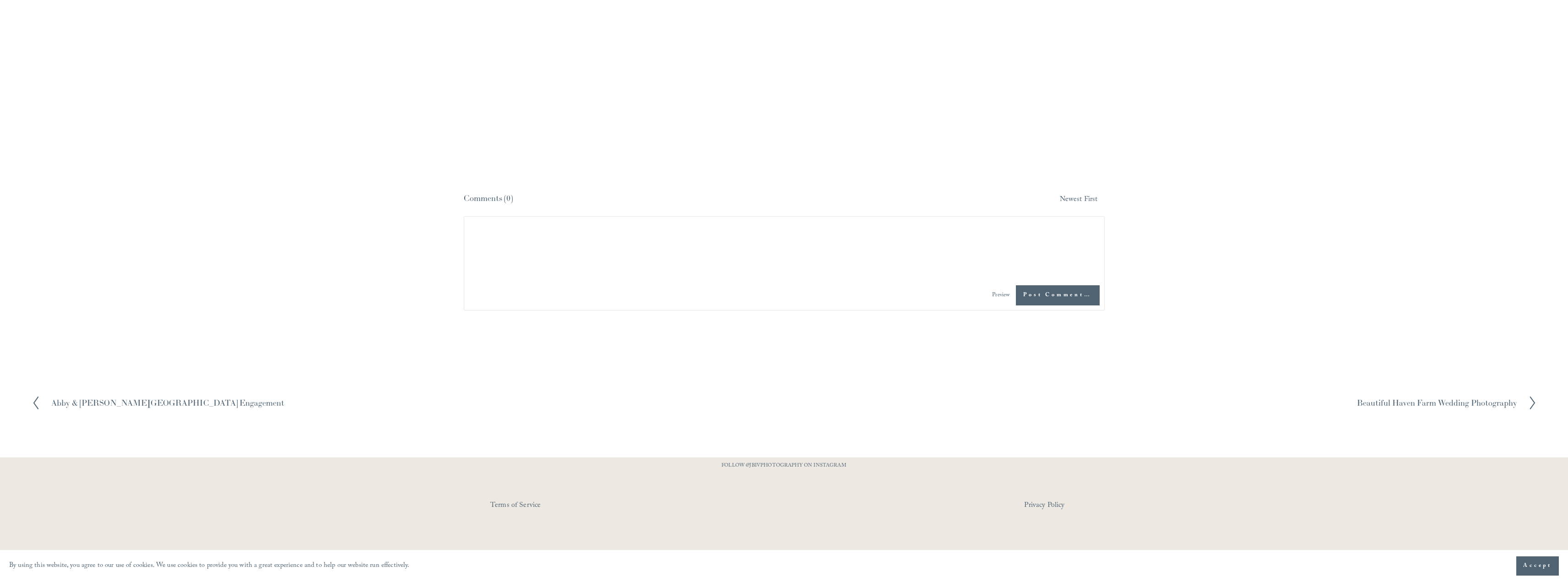
scroll to position [40431, 0]
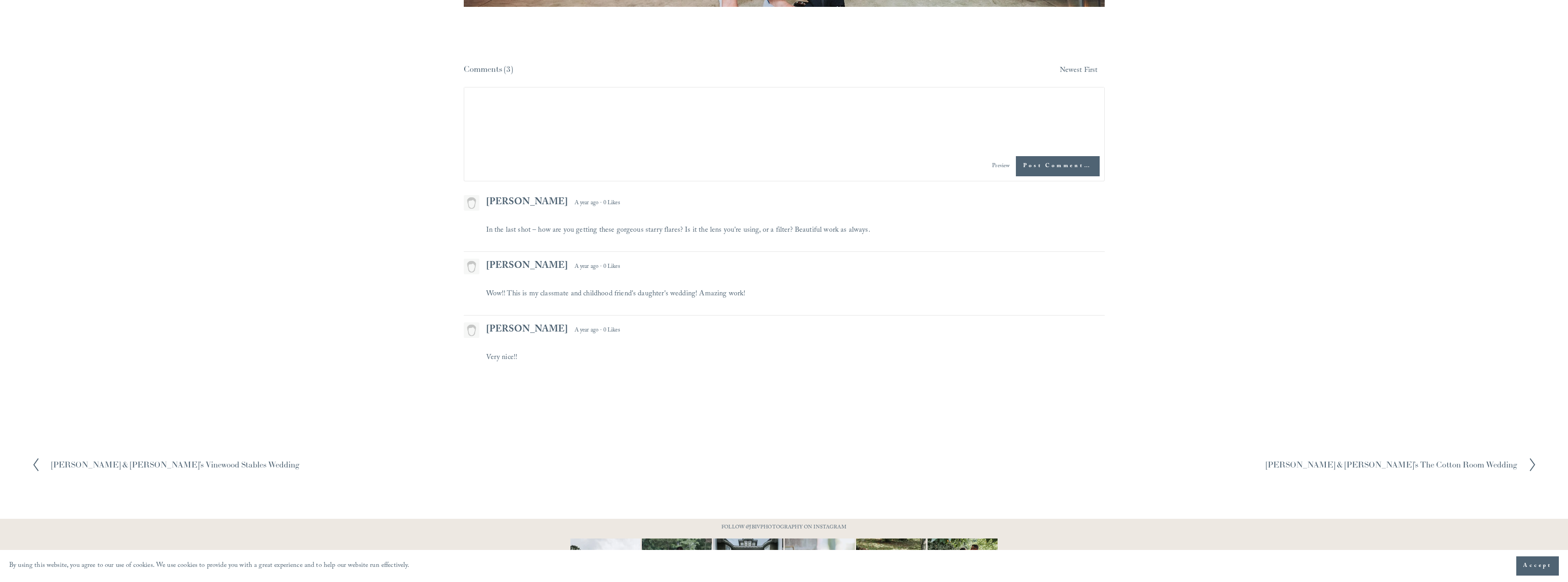
scroll to position [22687, 0]
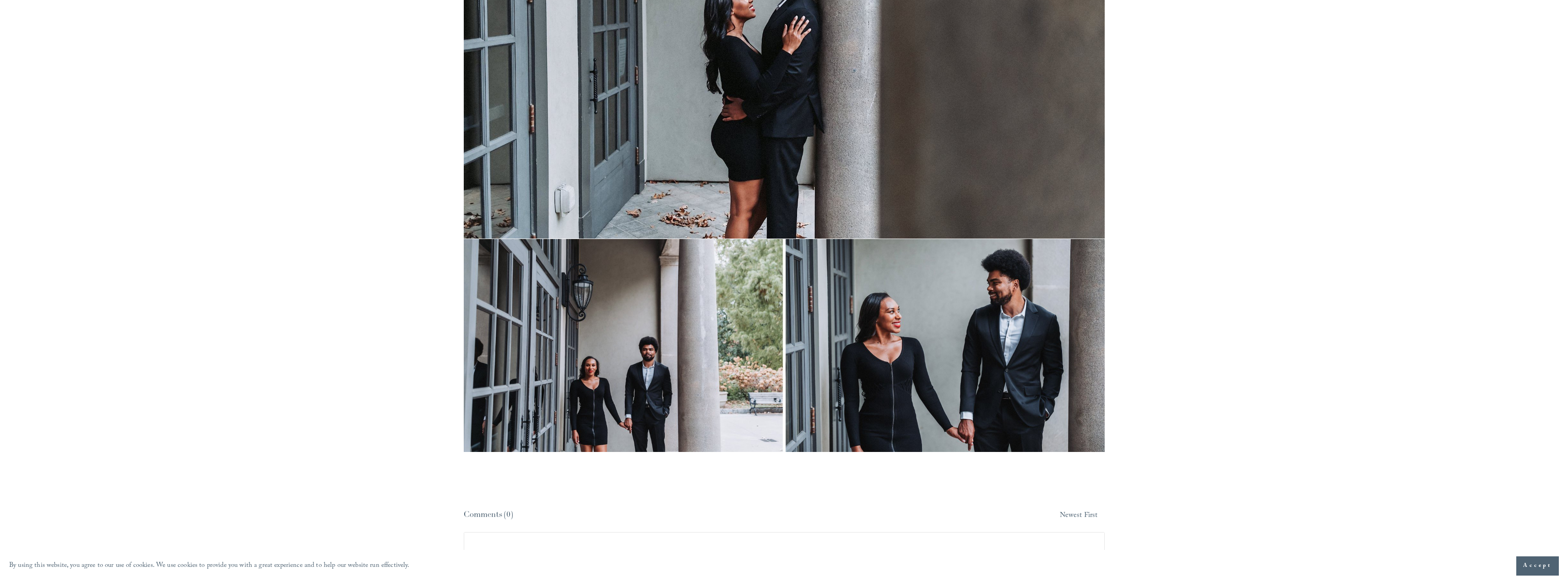
scroll to position [4499, 0]
